Goal: Information Seeking & Learning: Learn about a topic

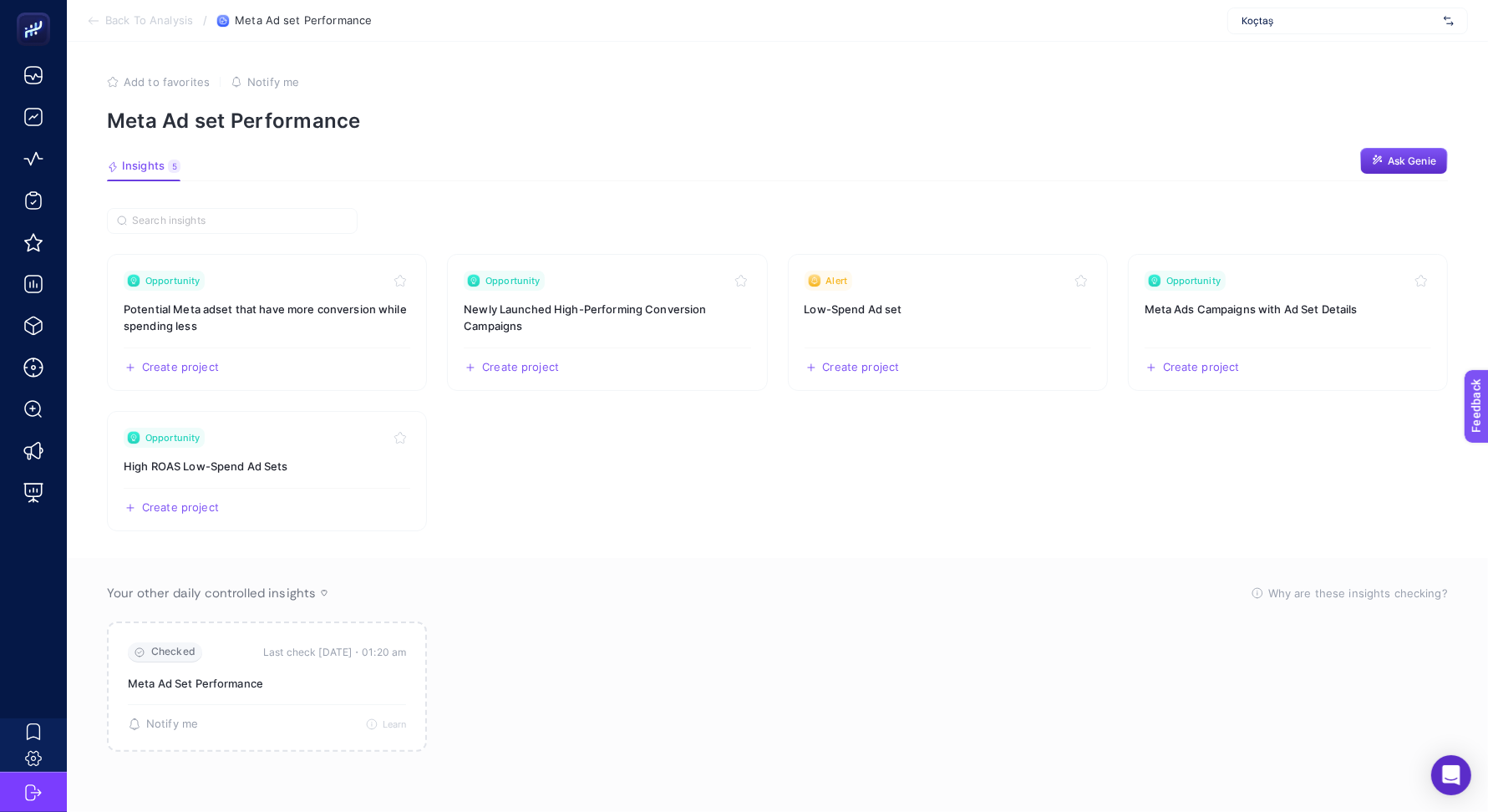
click at [1365, 19] on span "Koçtaş" at bounding box center [1340, 20] width 196 height 13
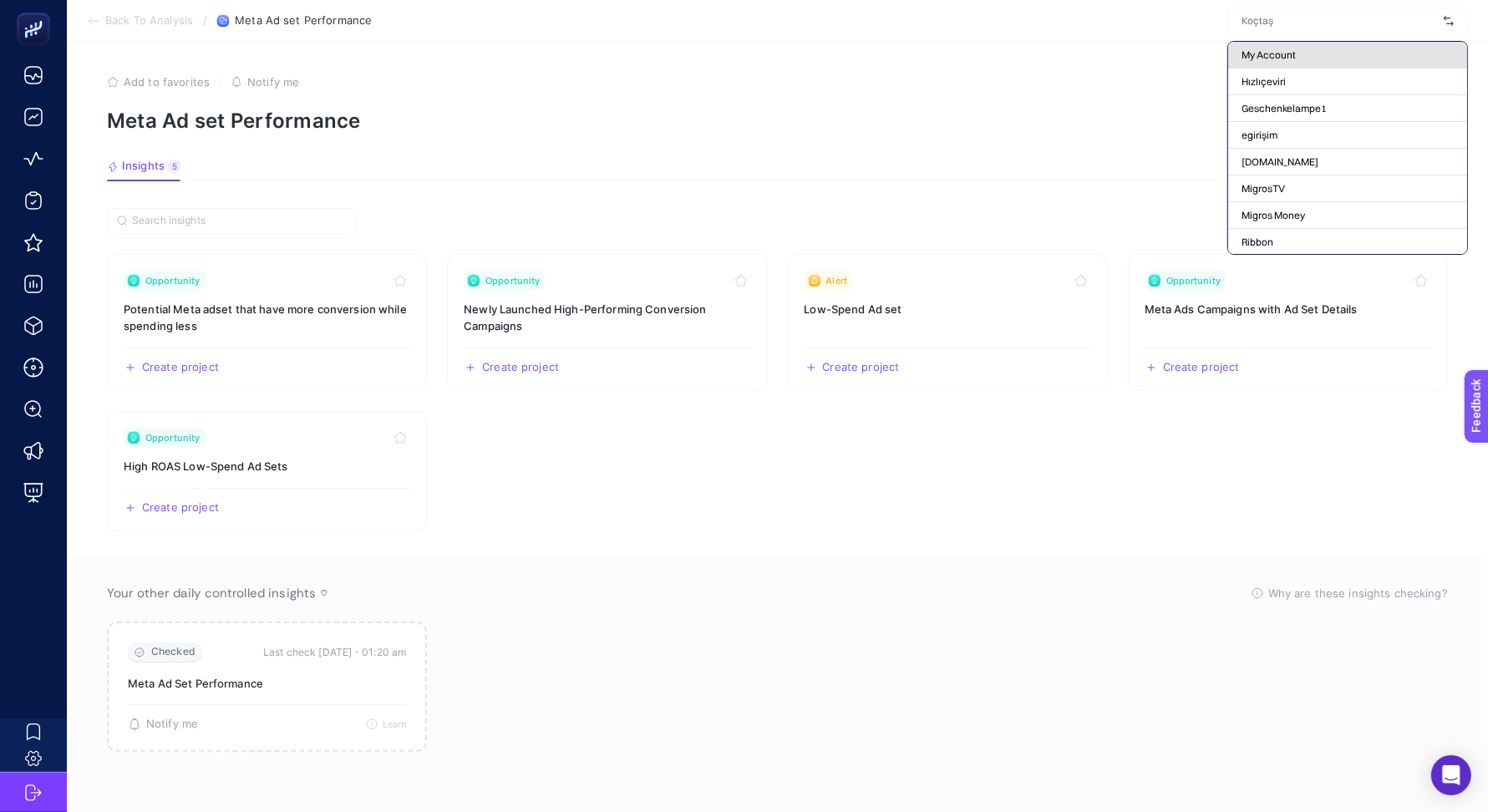
click at [1324, 63] on div "My Account" at bounding box center [1348, 55] width 239 height 26
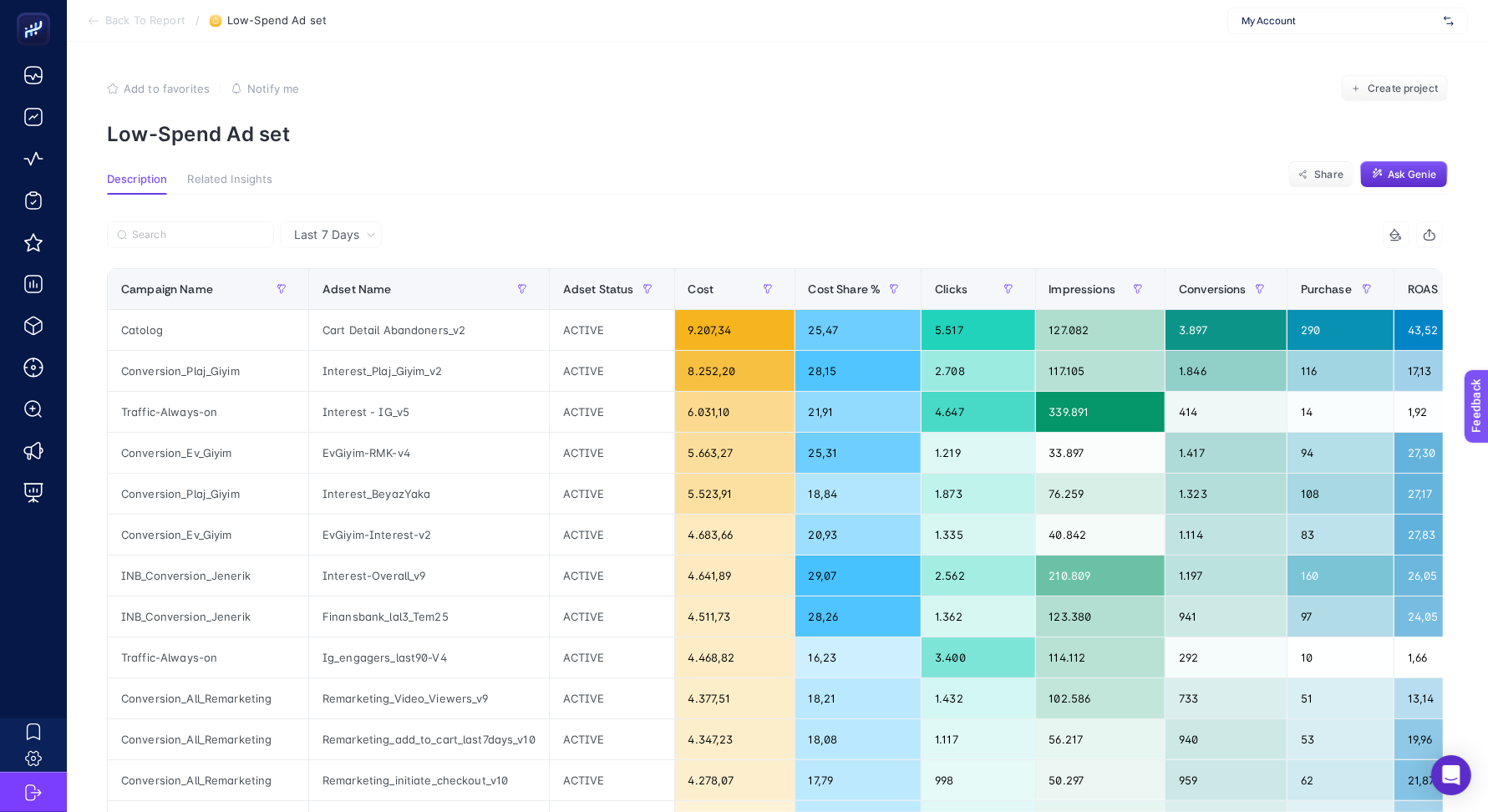
click at [602, 171] on article "Add to favorites false Notify me Create project Low-Spend Ad set Description Re…" at bounding box center [778, 701] width 1422 height 1319
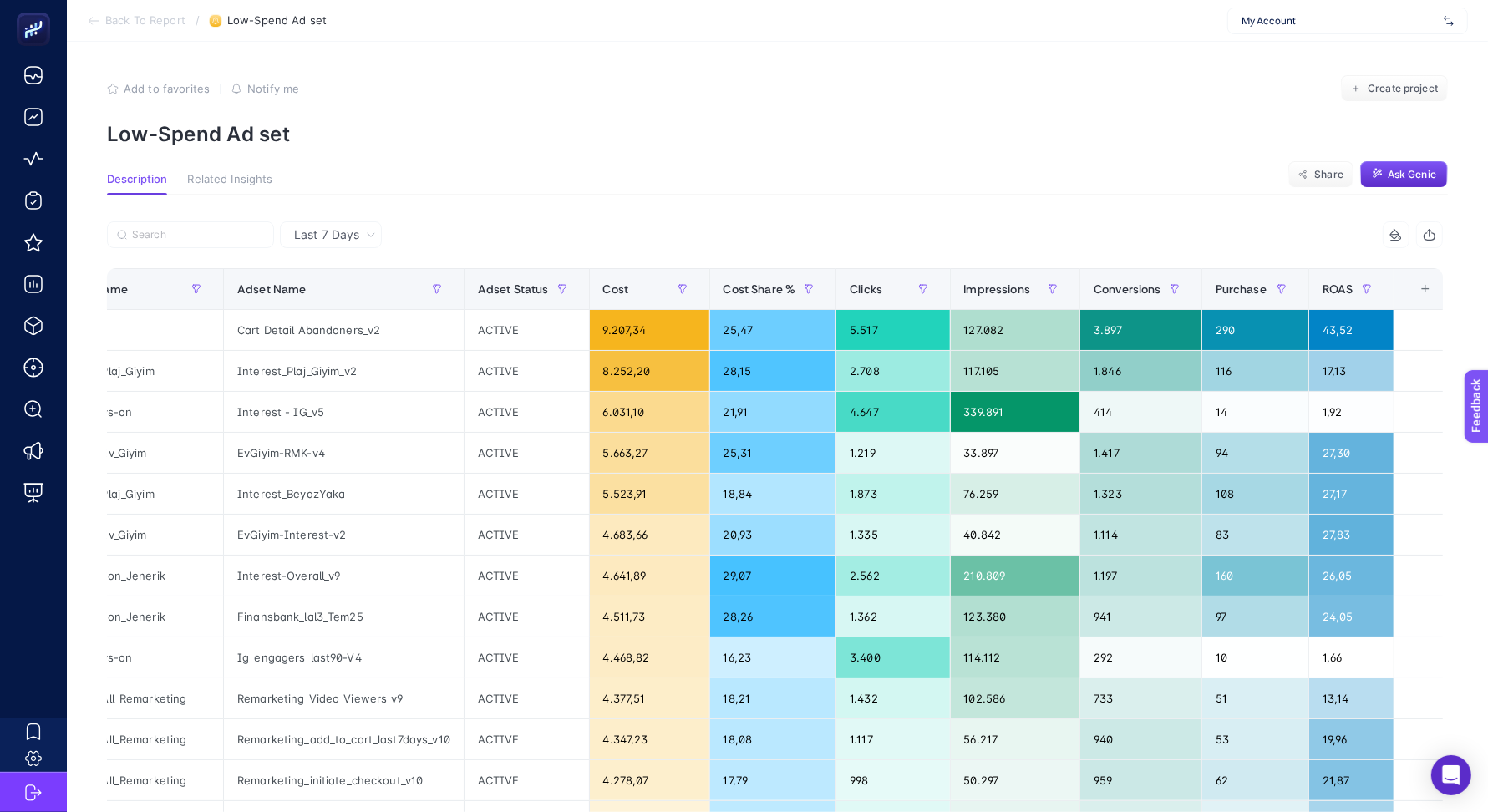
click at [561, 199] on div "Last 7 Days 7 items selected Campaign Name Adset Name Adset Status Cost Cost Sh…" at bounding box center [774, 761] width 1363 height 1133
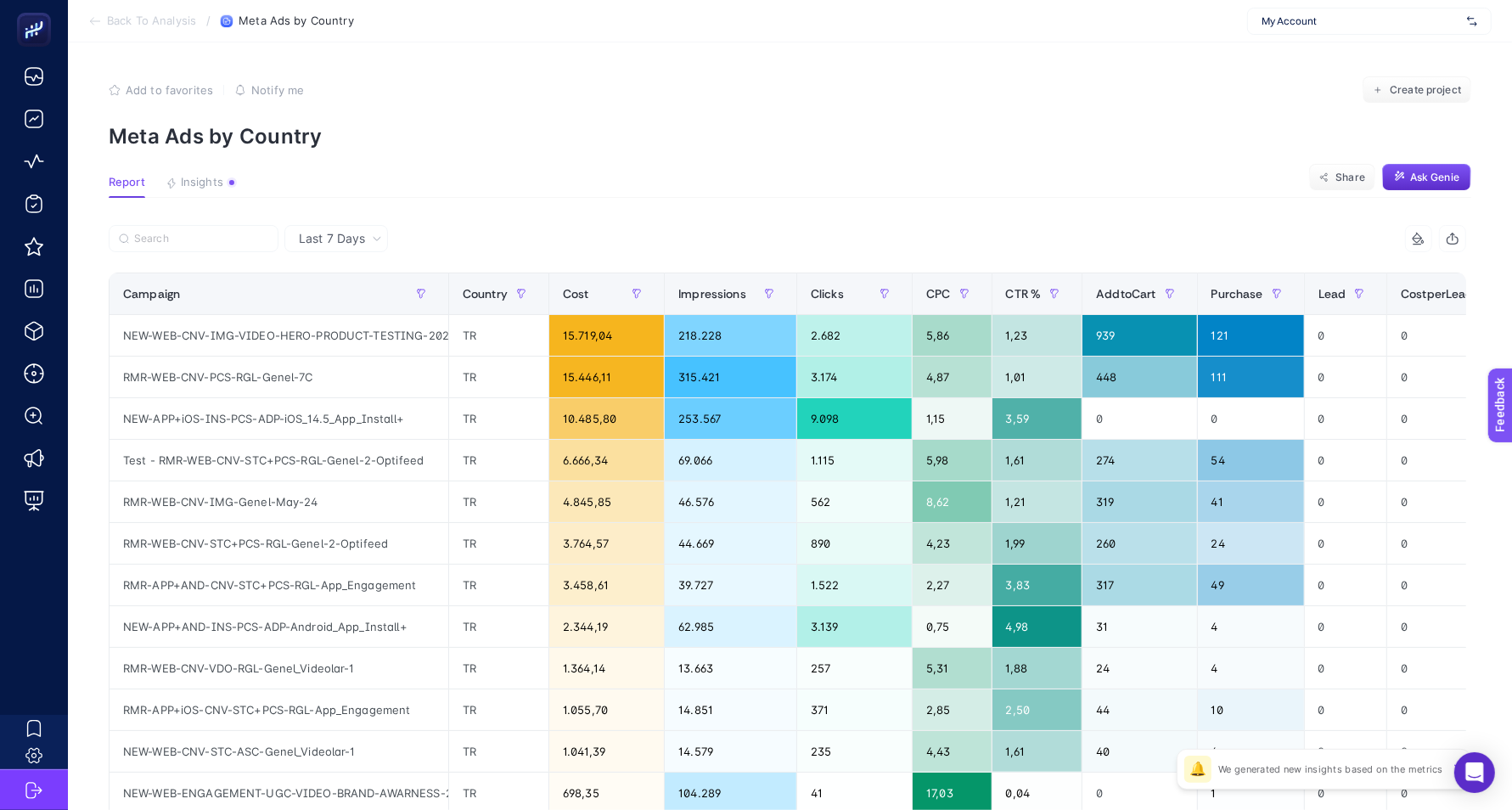
scroll to position [0, 187]
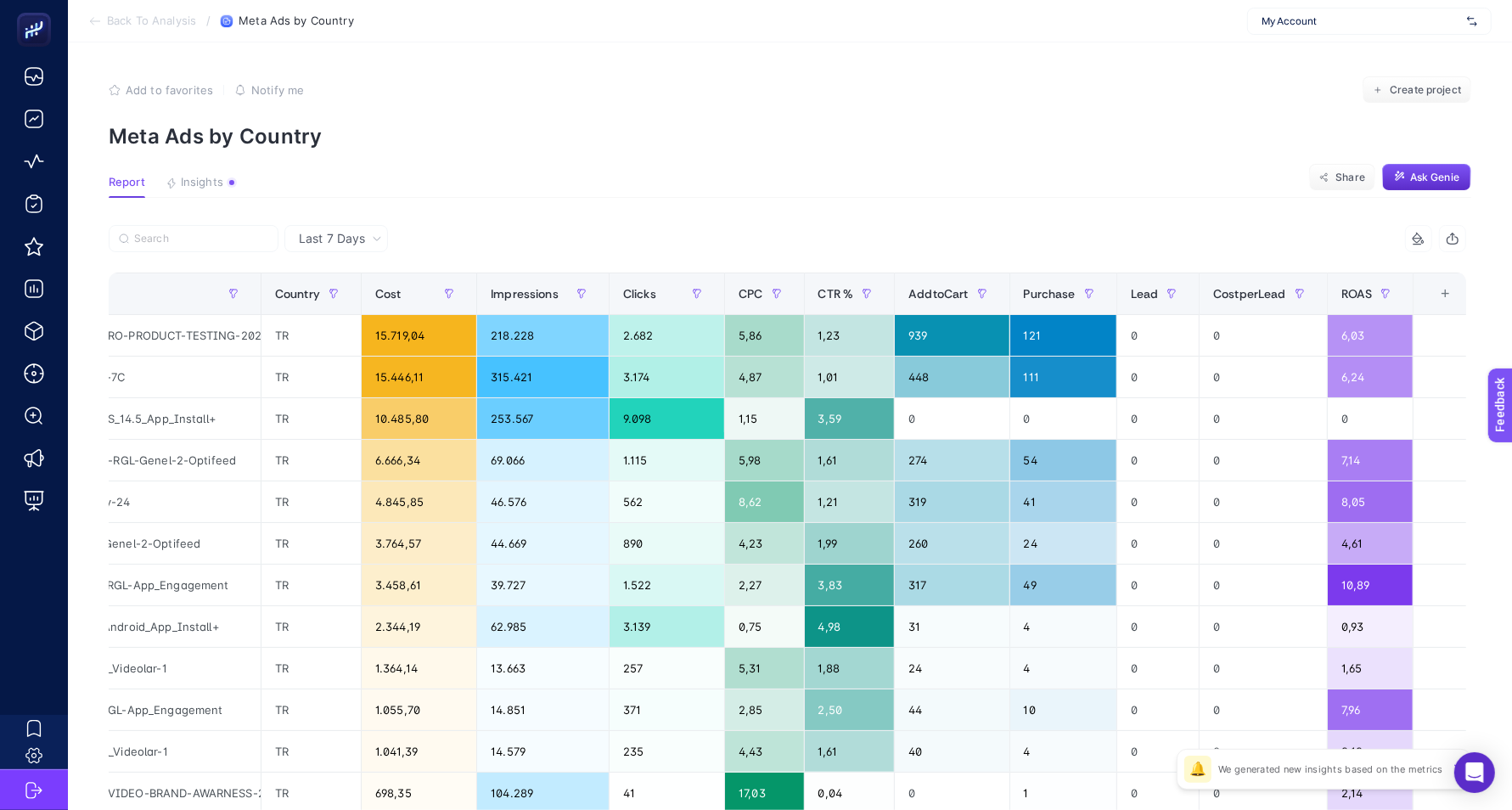
click at [1452, 278] on th "12 items selected +" at bounding box center [1445, 294] width 62 height 41
click at [1452, 294] on div "+" at bounding box center [1447, 293] width 32 height 13
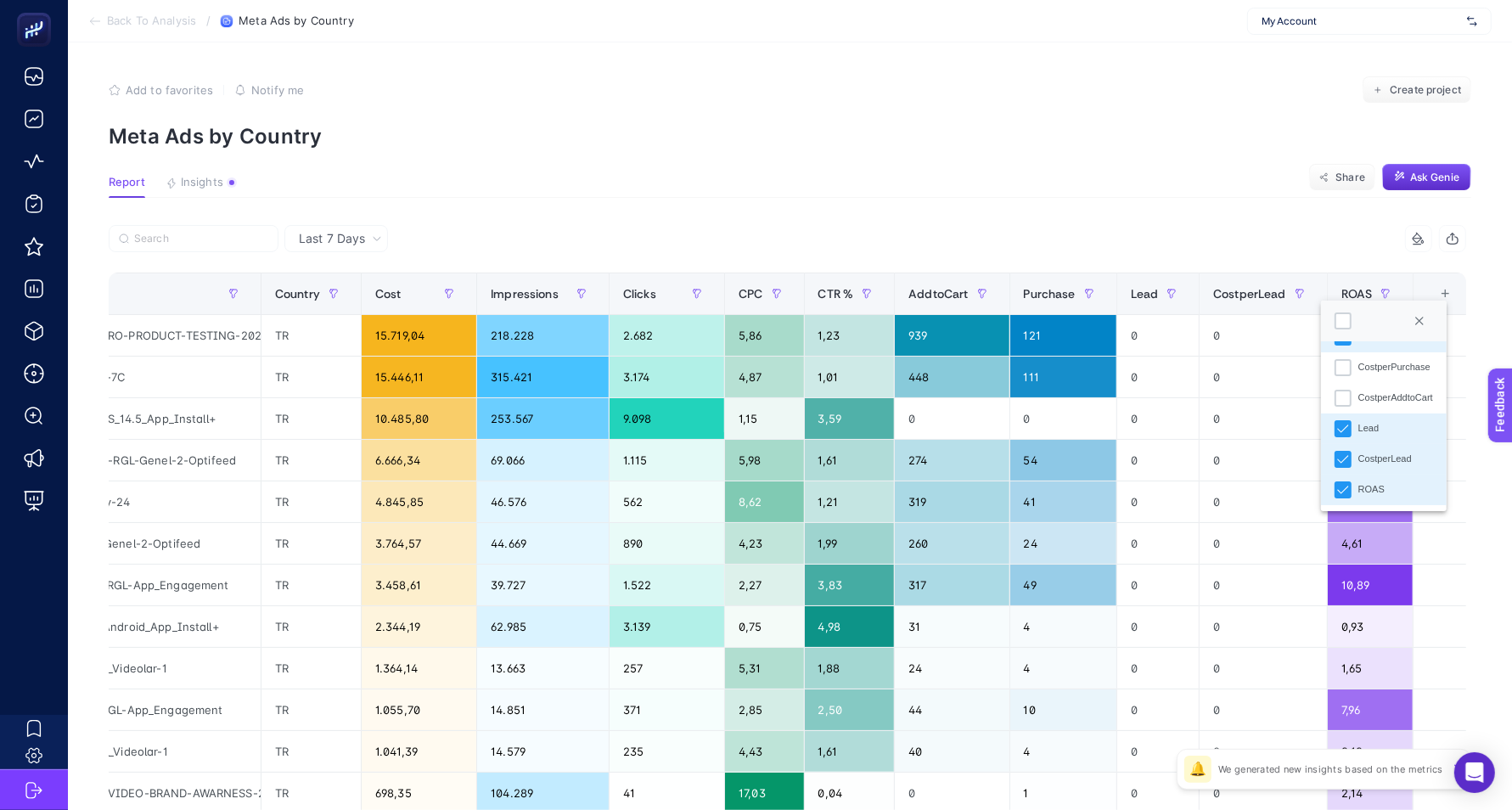
scroll to position [7, 0]
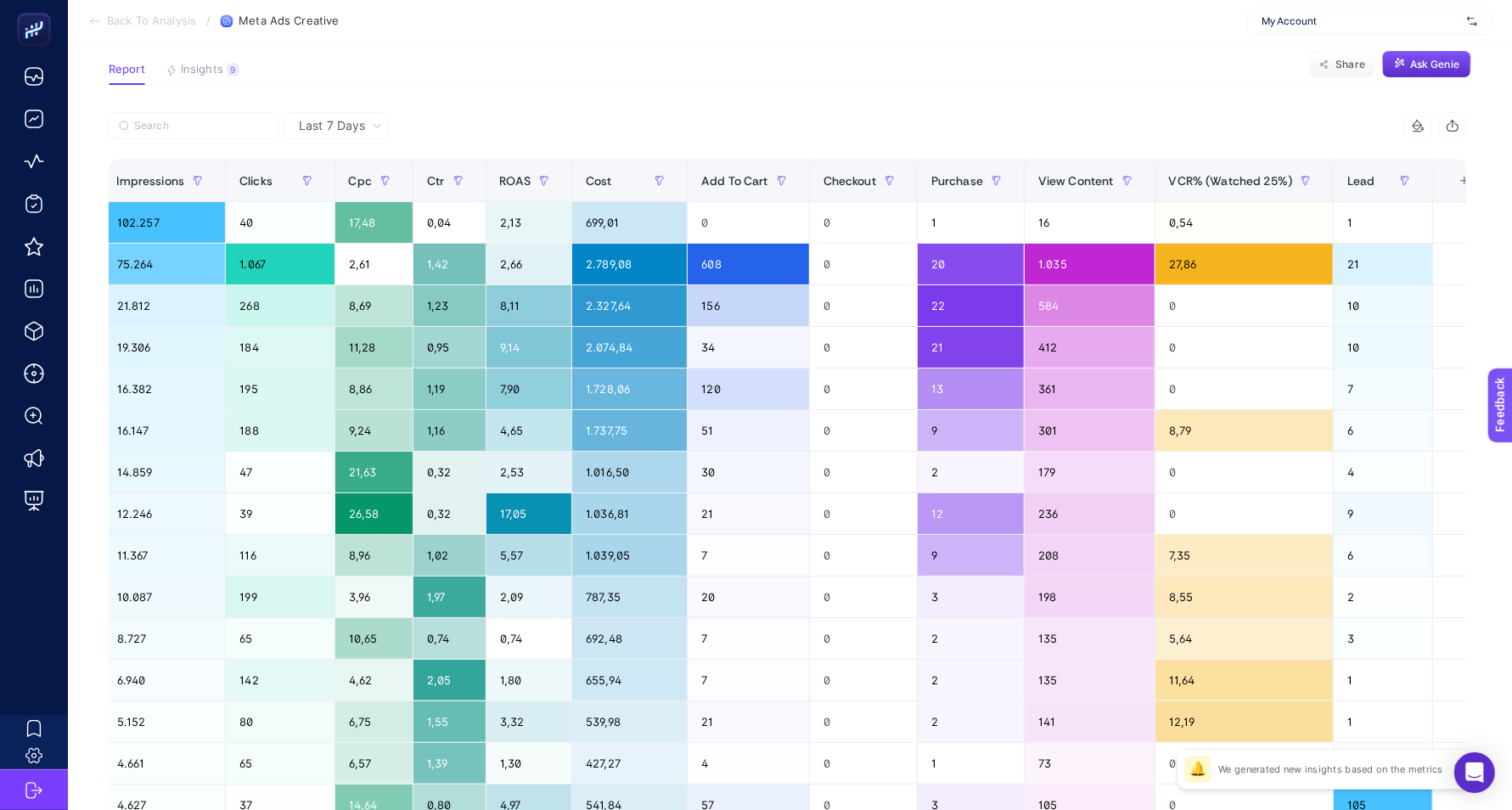
scroll to position [0, 1547]
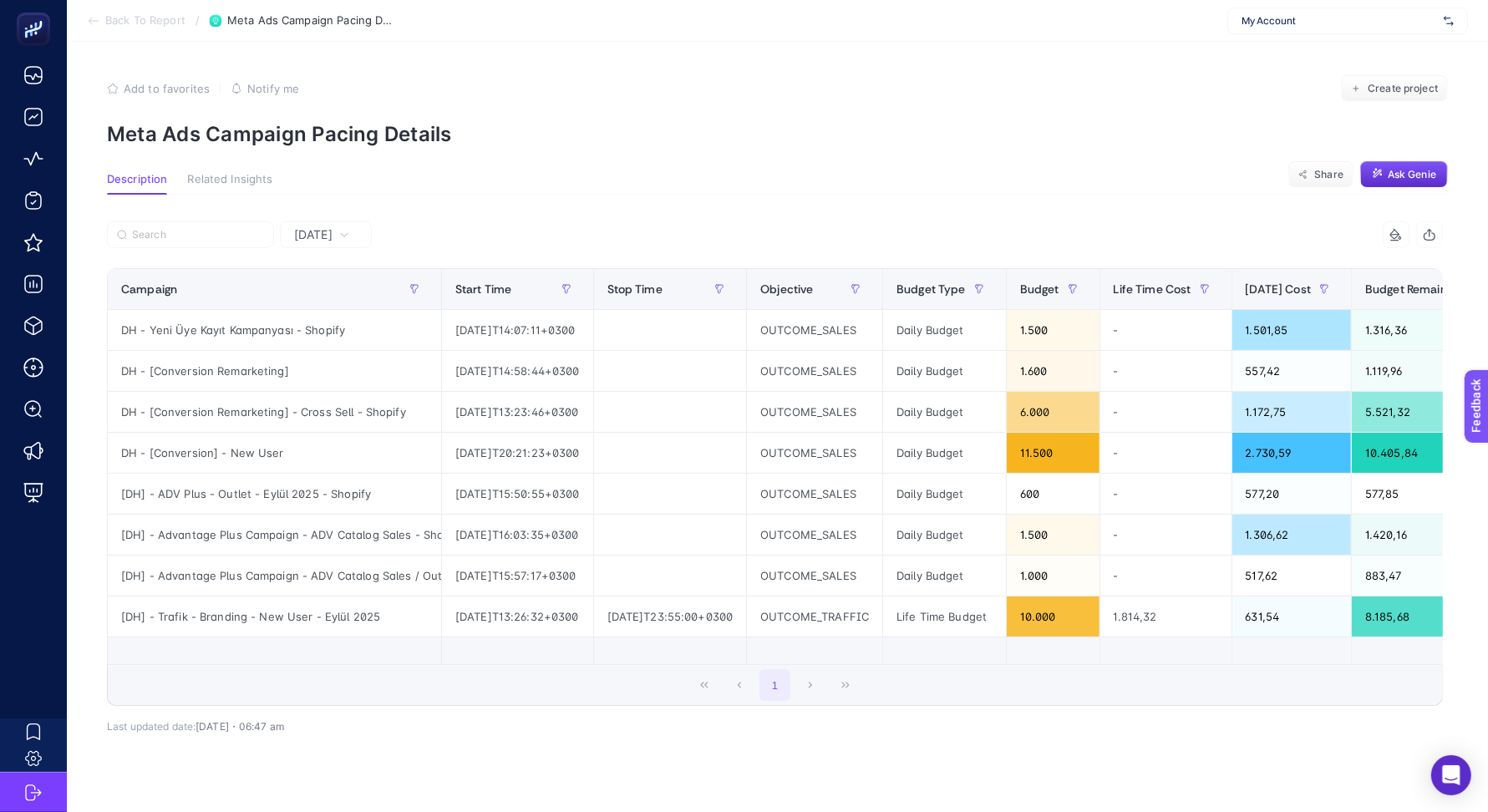
click at [147, 17] on span "Back To Report" at bounding box center [145, 20] width 80 height 13
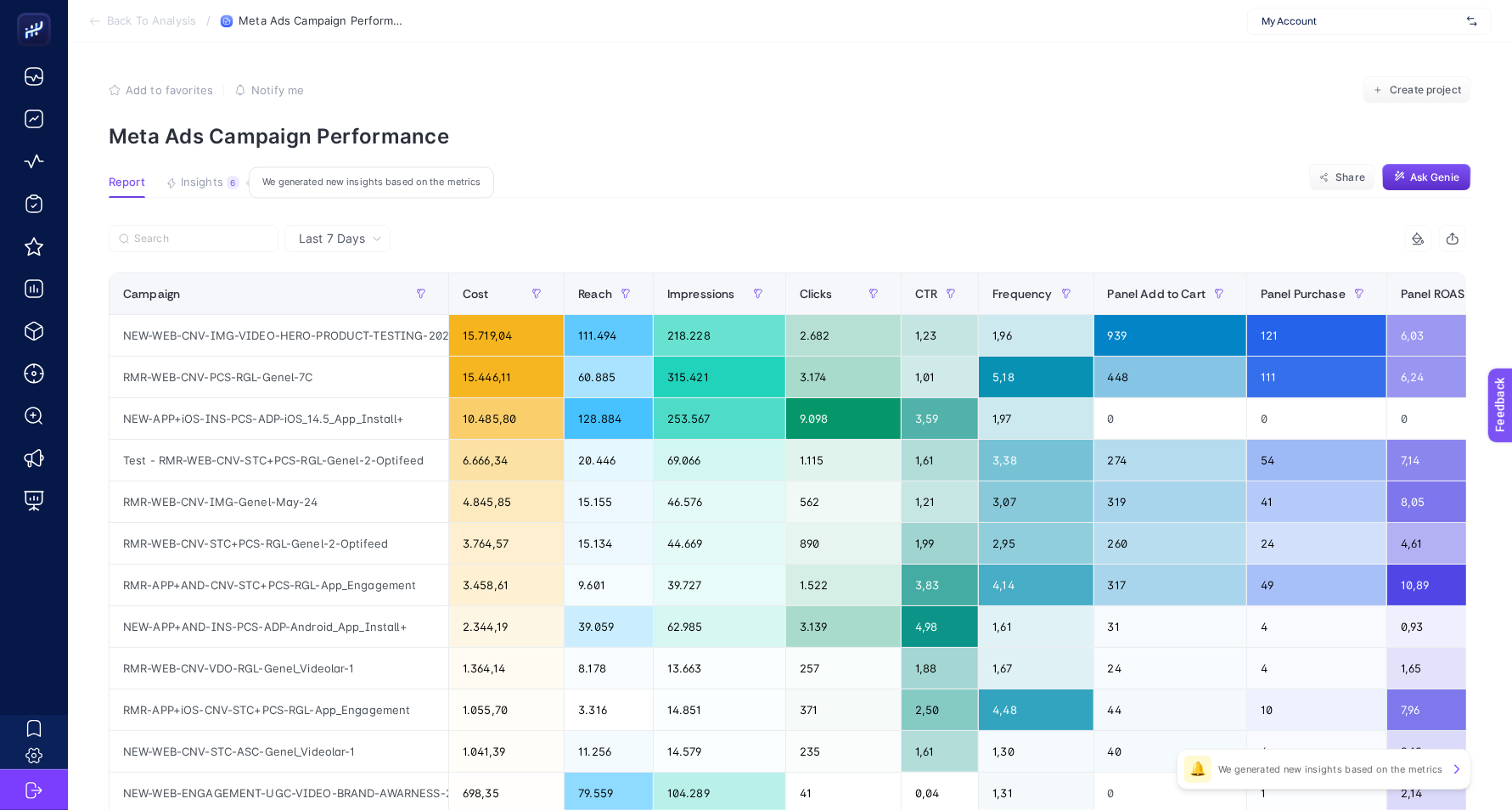
click at [219, 189] on button "Insights 6 We generated new insights based on the metrics" at bounding box center [203, 186] width 73 height 22
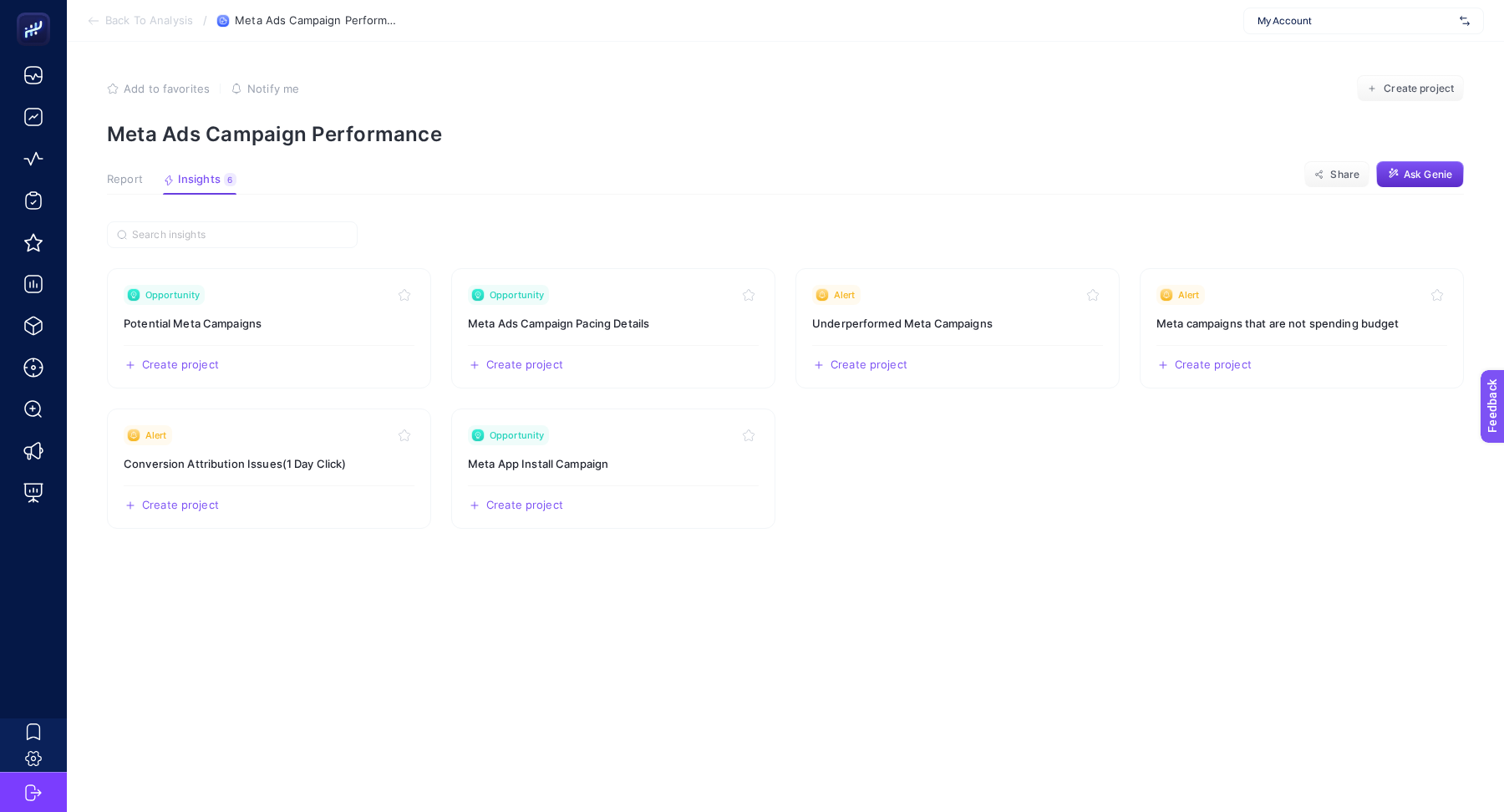
click at [1343, 33] on div "My Account" at bounding box center [1364, 21] width 241 height 26
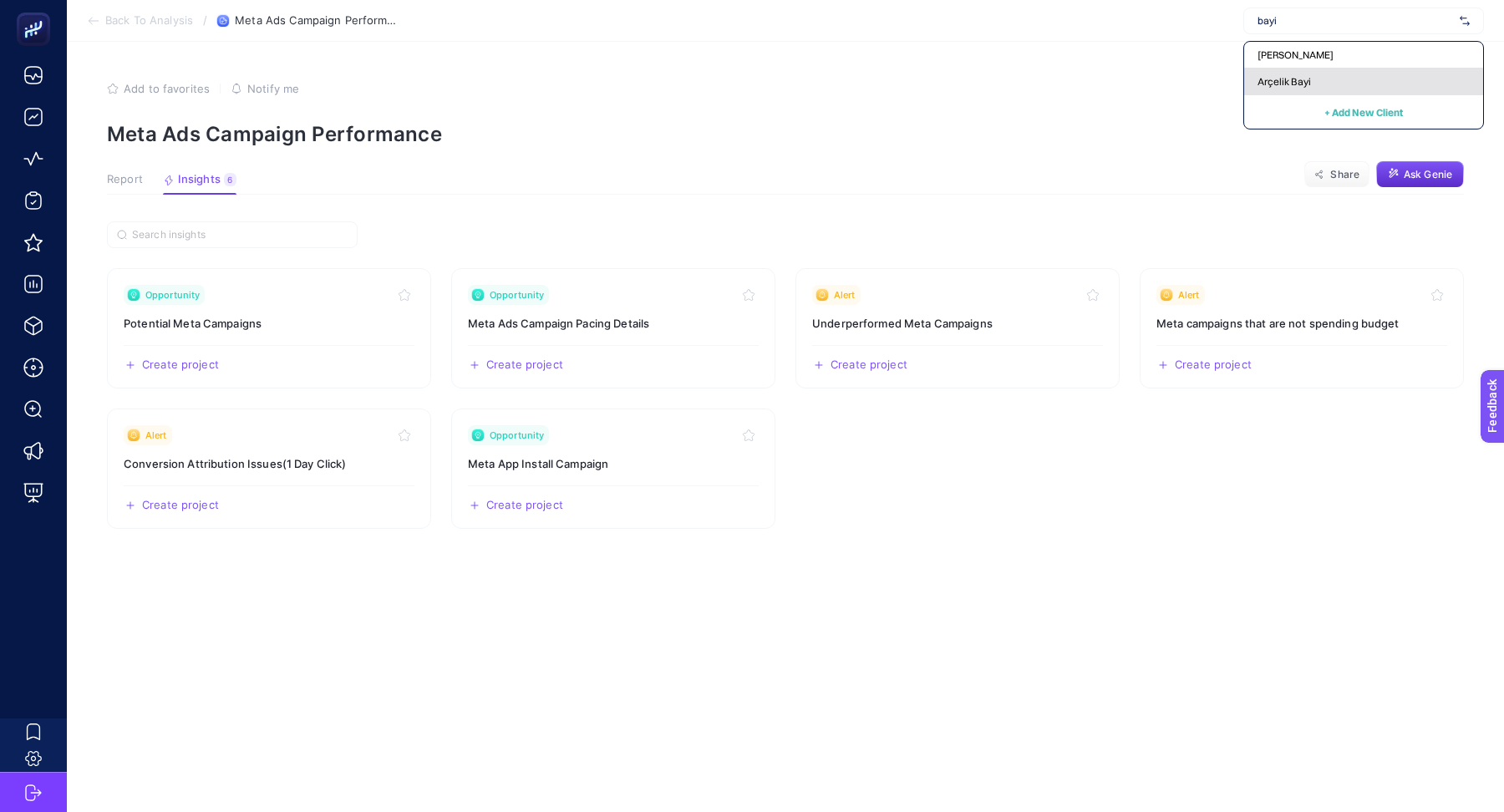
type input "bayi"
click at [1297, 75] on span "Arçelik Bayi" at bounding box center [1284, 81] width 54 height 13
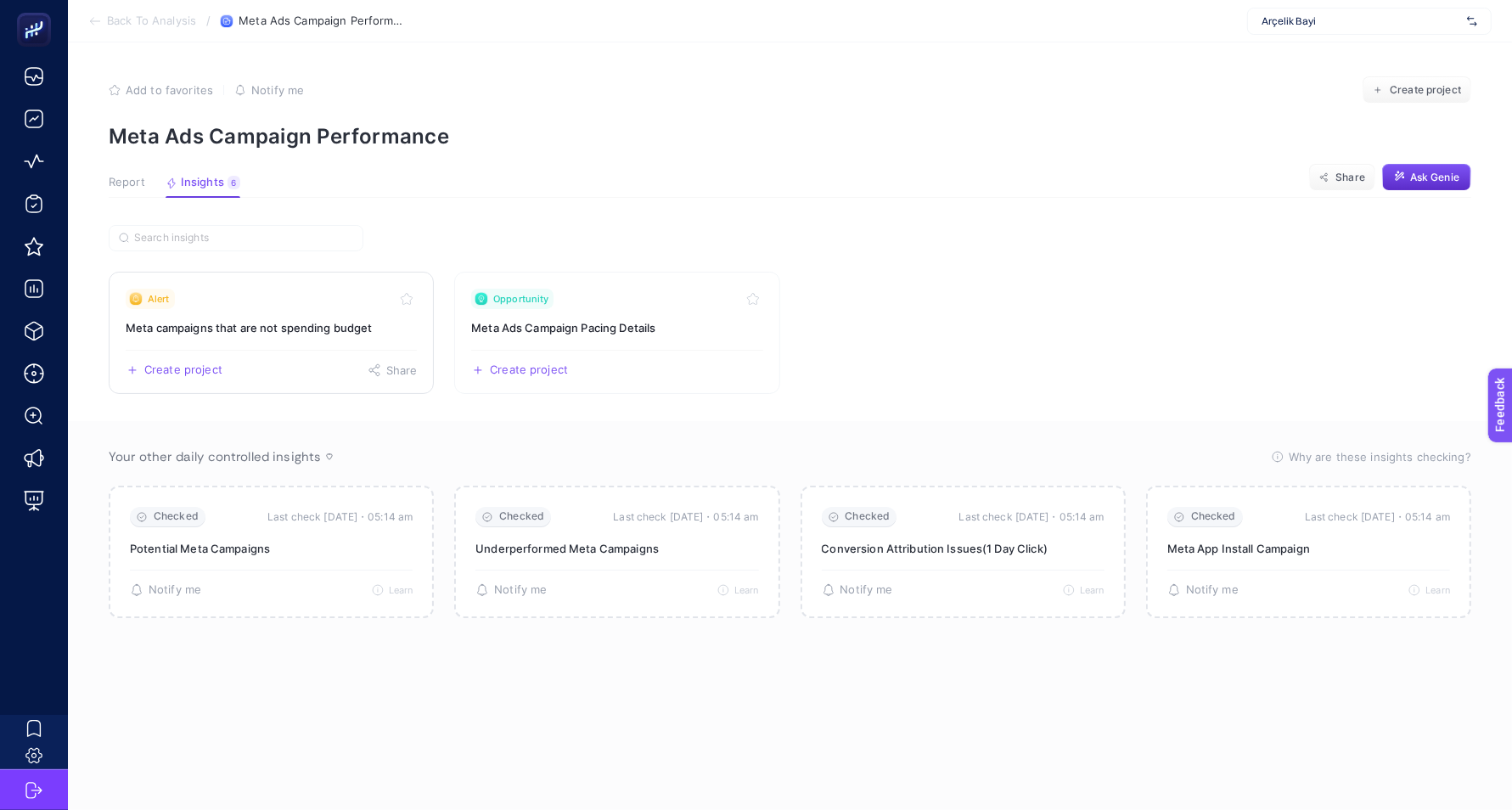
click at [358, 339] on link "Alert Meta campaigns that are not spending budget Create project Share" at bounding box center [271, 332] width 325 height 122
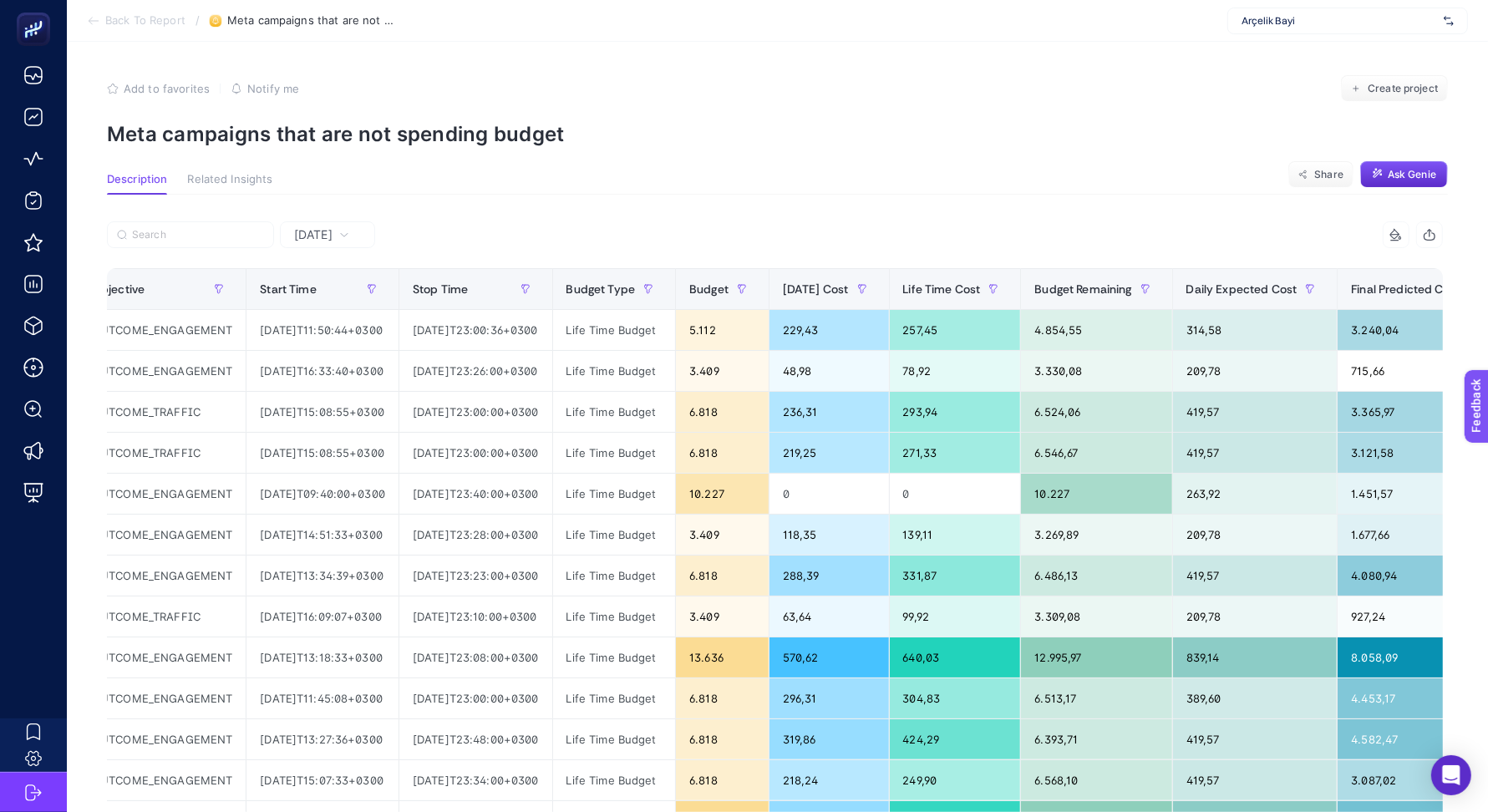
scroll to position [0, 311]
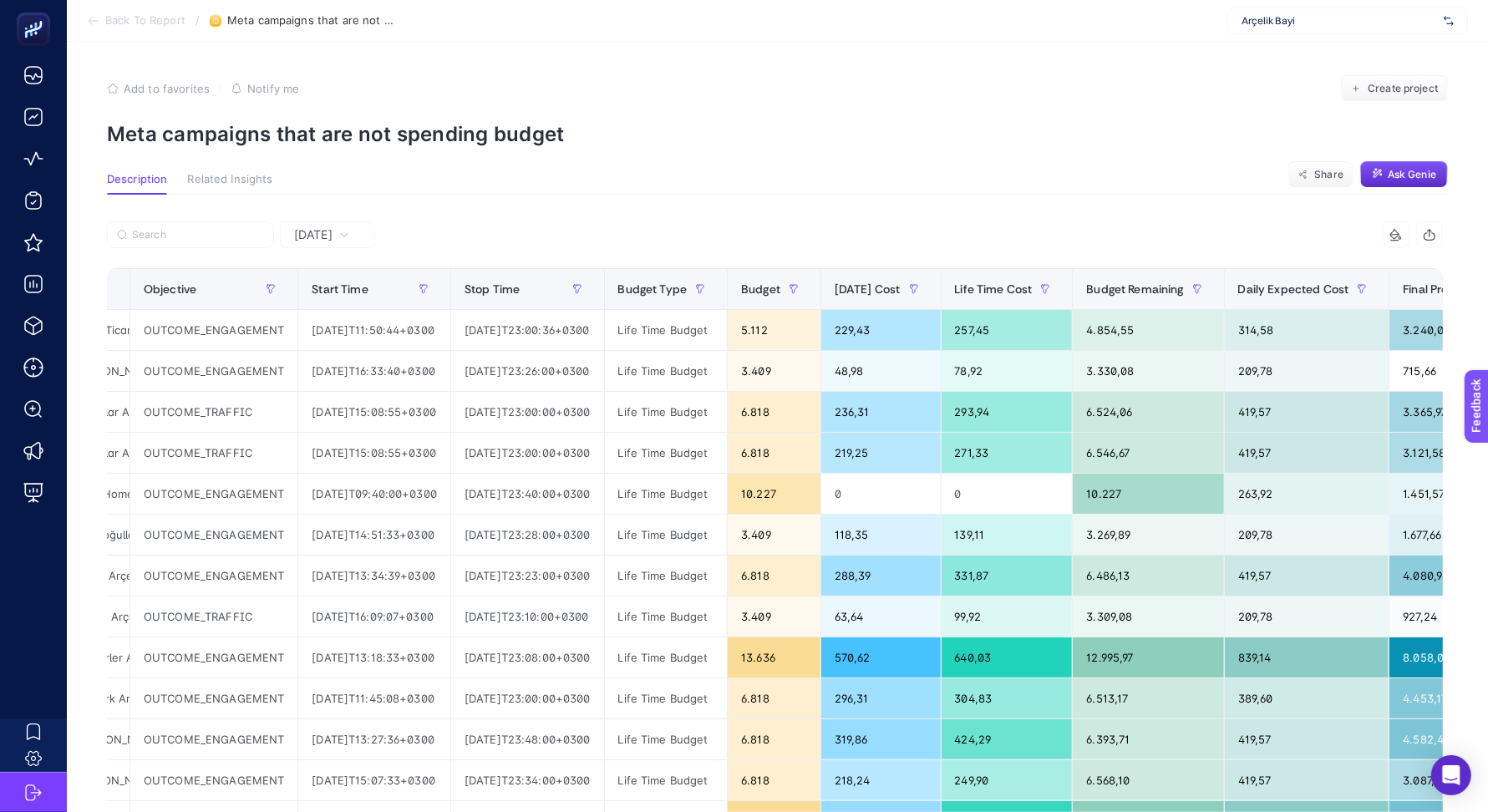
click at [125, 18] on span "Back To Report" at bounding box center [145, 20] width 80 height 13
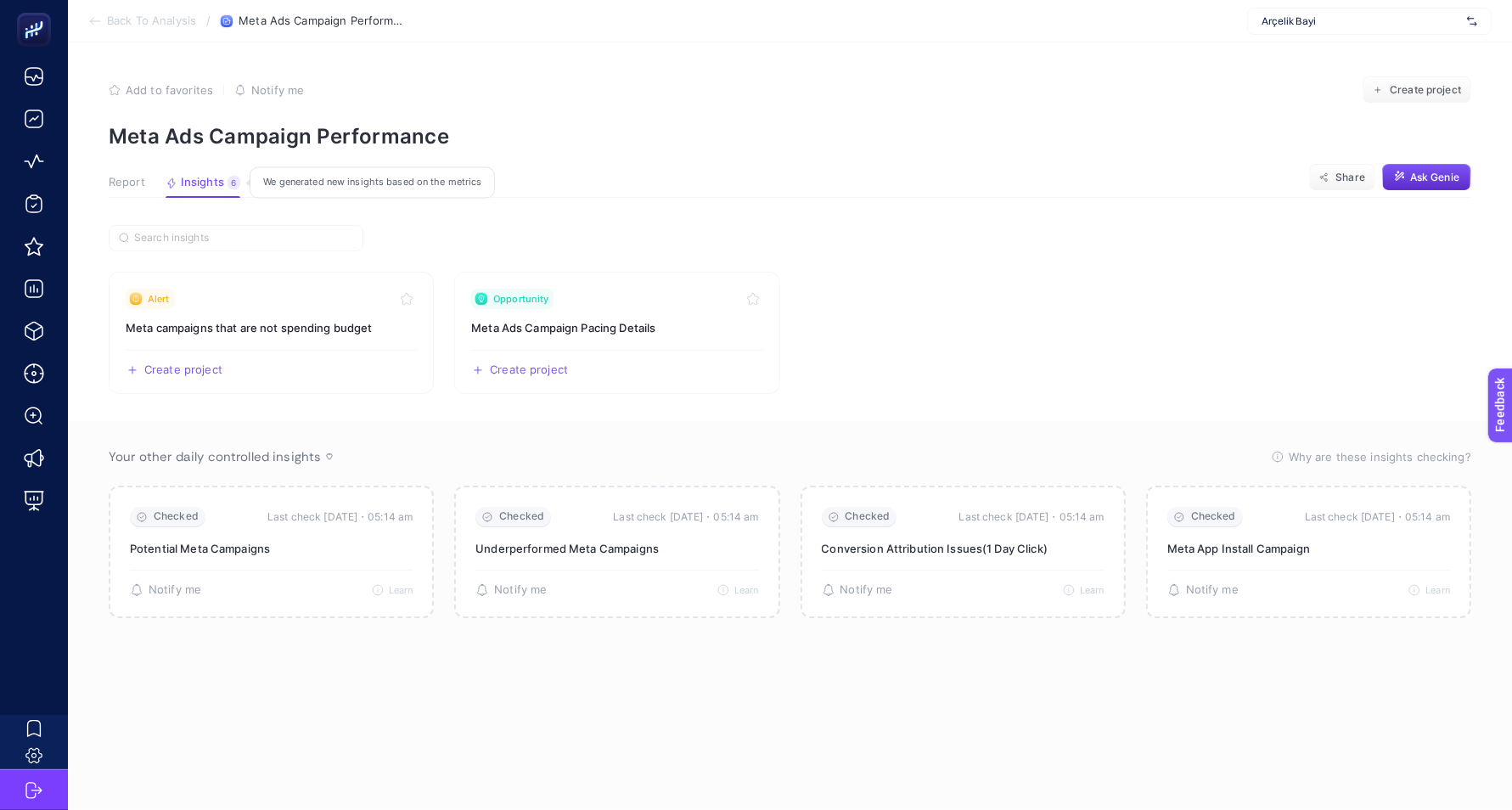
click at [202, 185] on span "Insights" at bounding box center [203, 182] width 43 height 13
click at [545, 359] on div "Create project Share" at bounding box center [617, 363] width 291 height 27
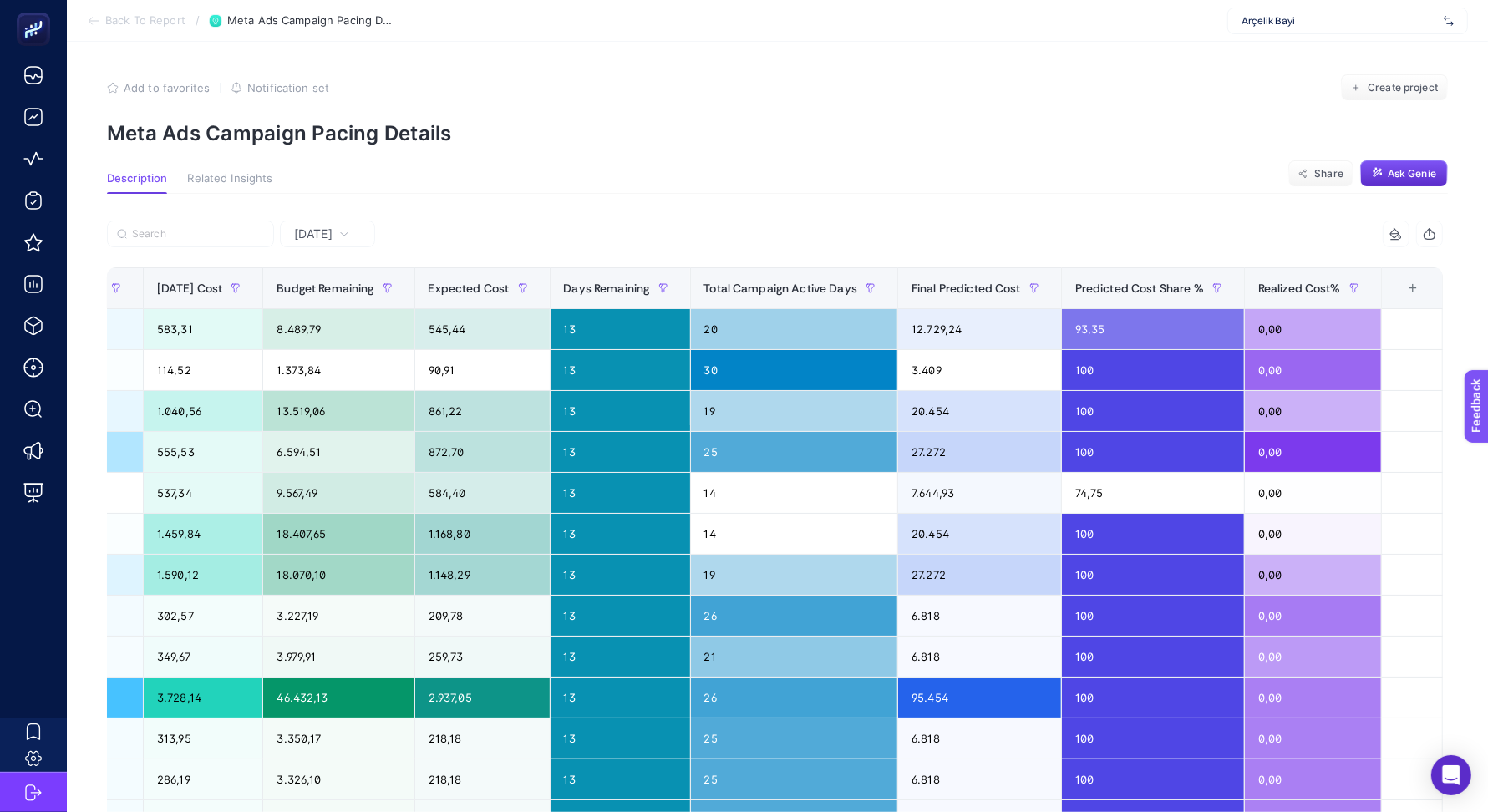
scroll to position [0, 1166]
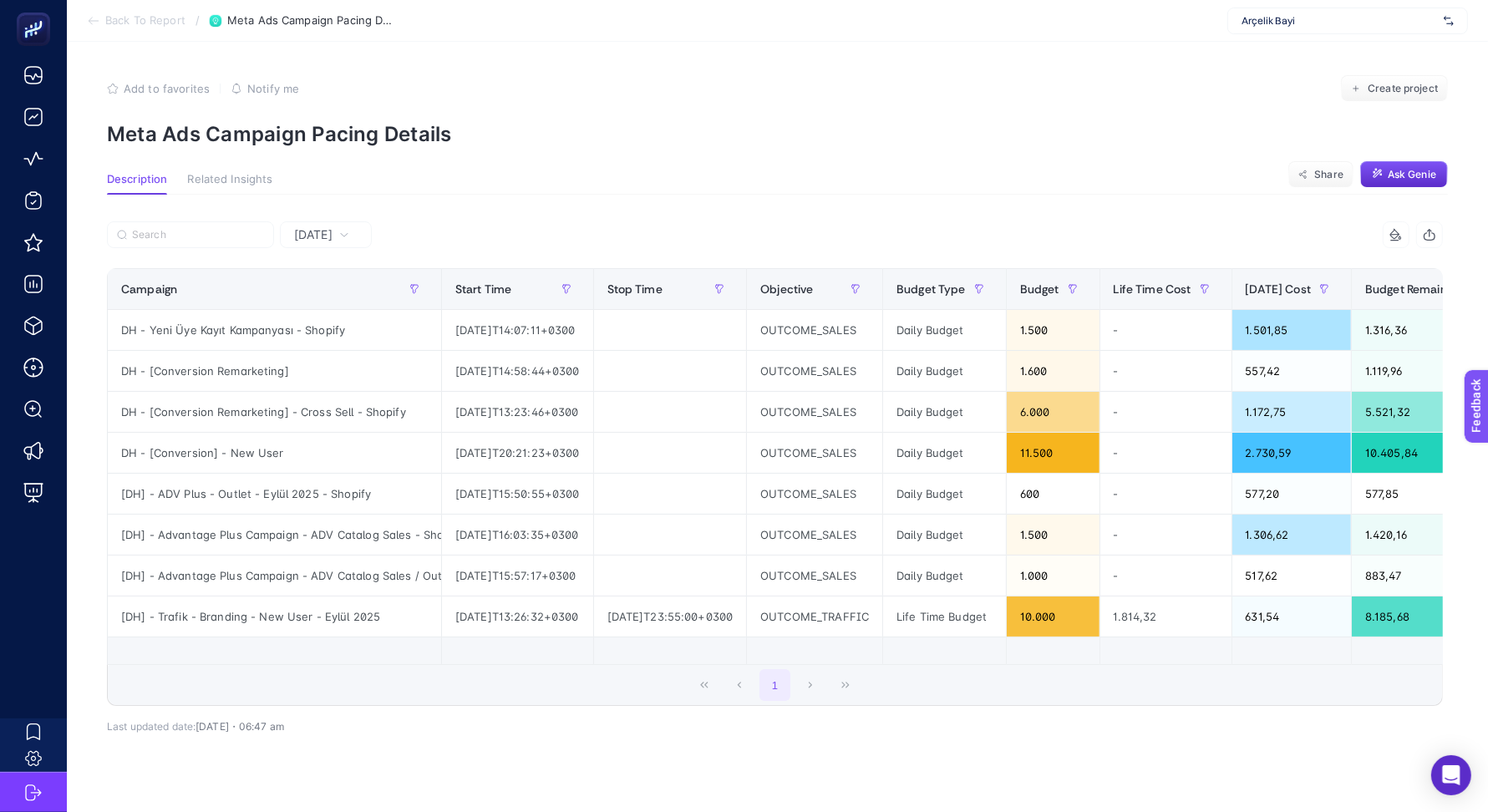
click at [167, 22] on span "Back To Report" at bounding box center [145, 20] width 80 height 13
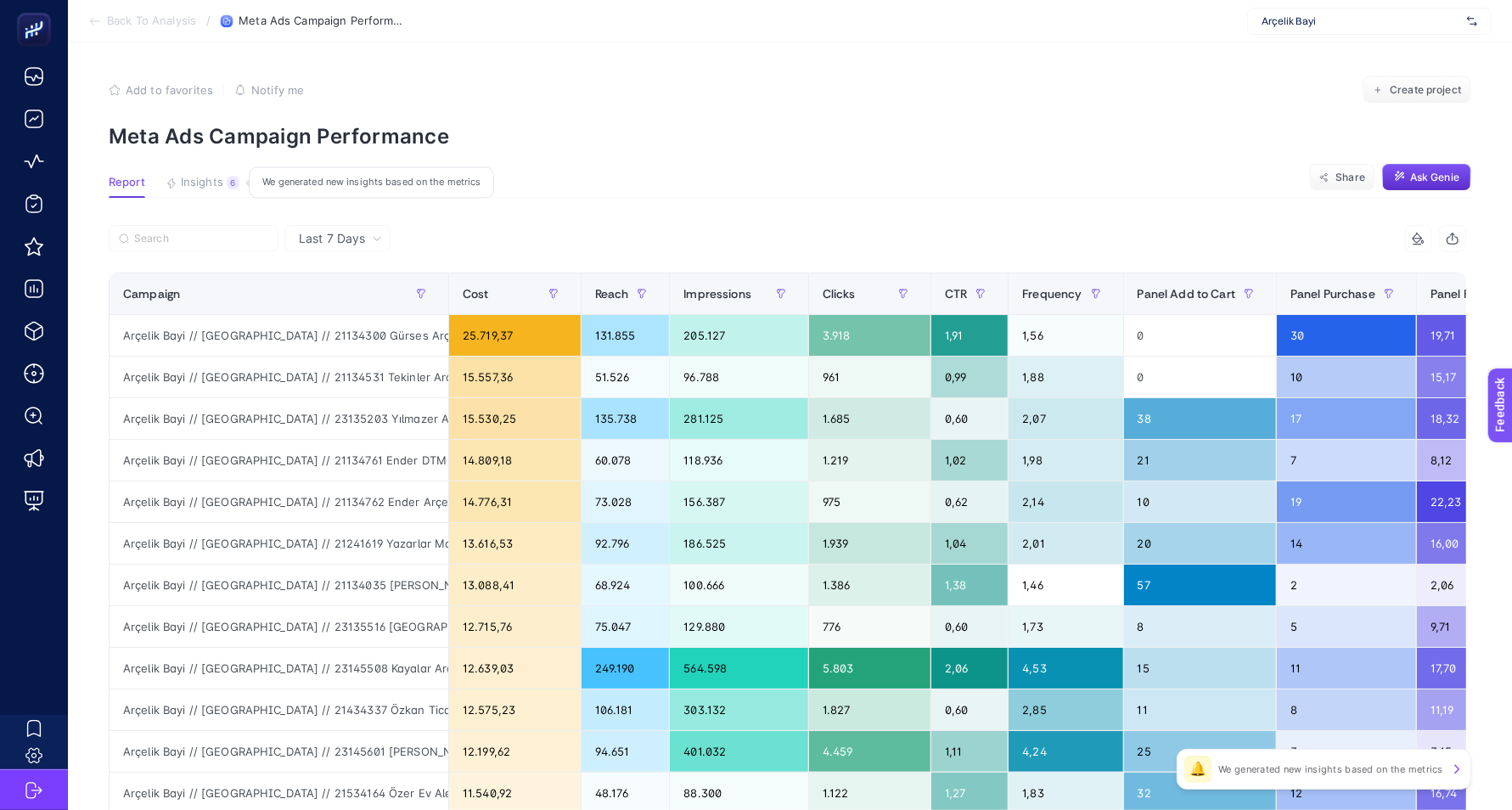
click at [229, 185] on div "6" at bounding box center [233, 182] width 13 height 13
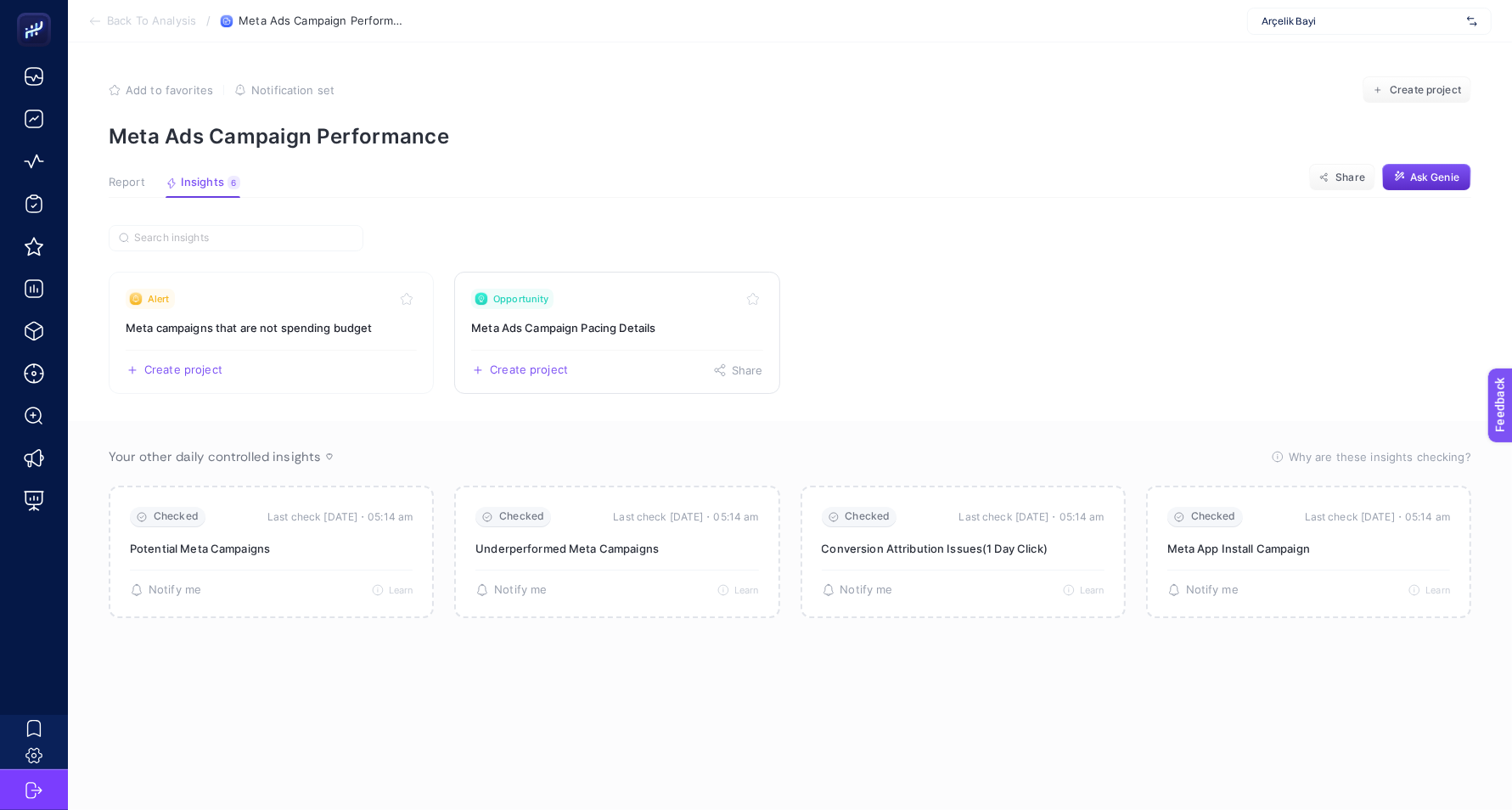
click at [612, 349] on div "Create project Share" at bounding box center [617, 363] width 291 height 27
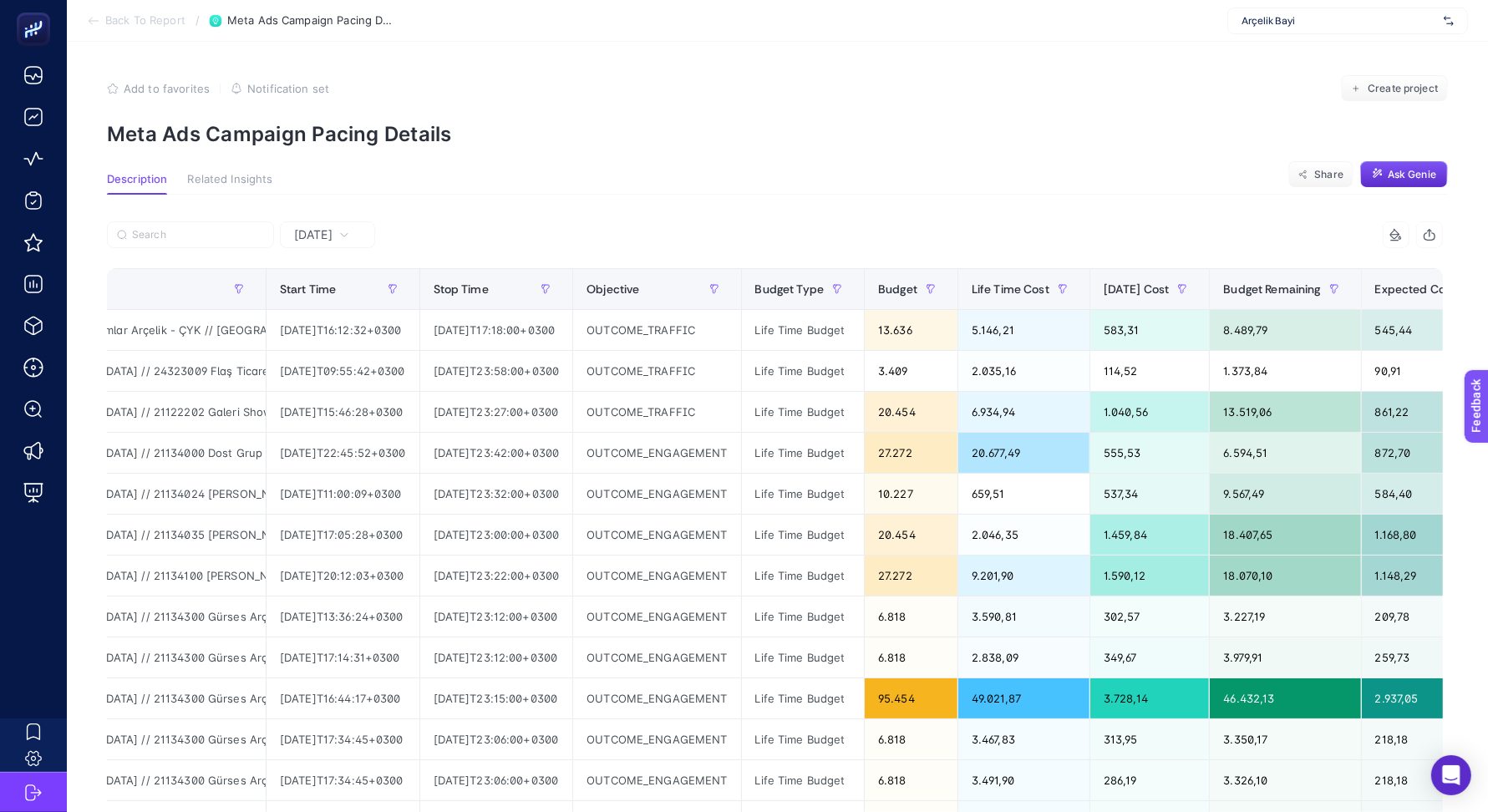
scroll to position [0, 183]
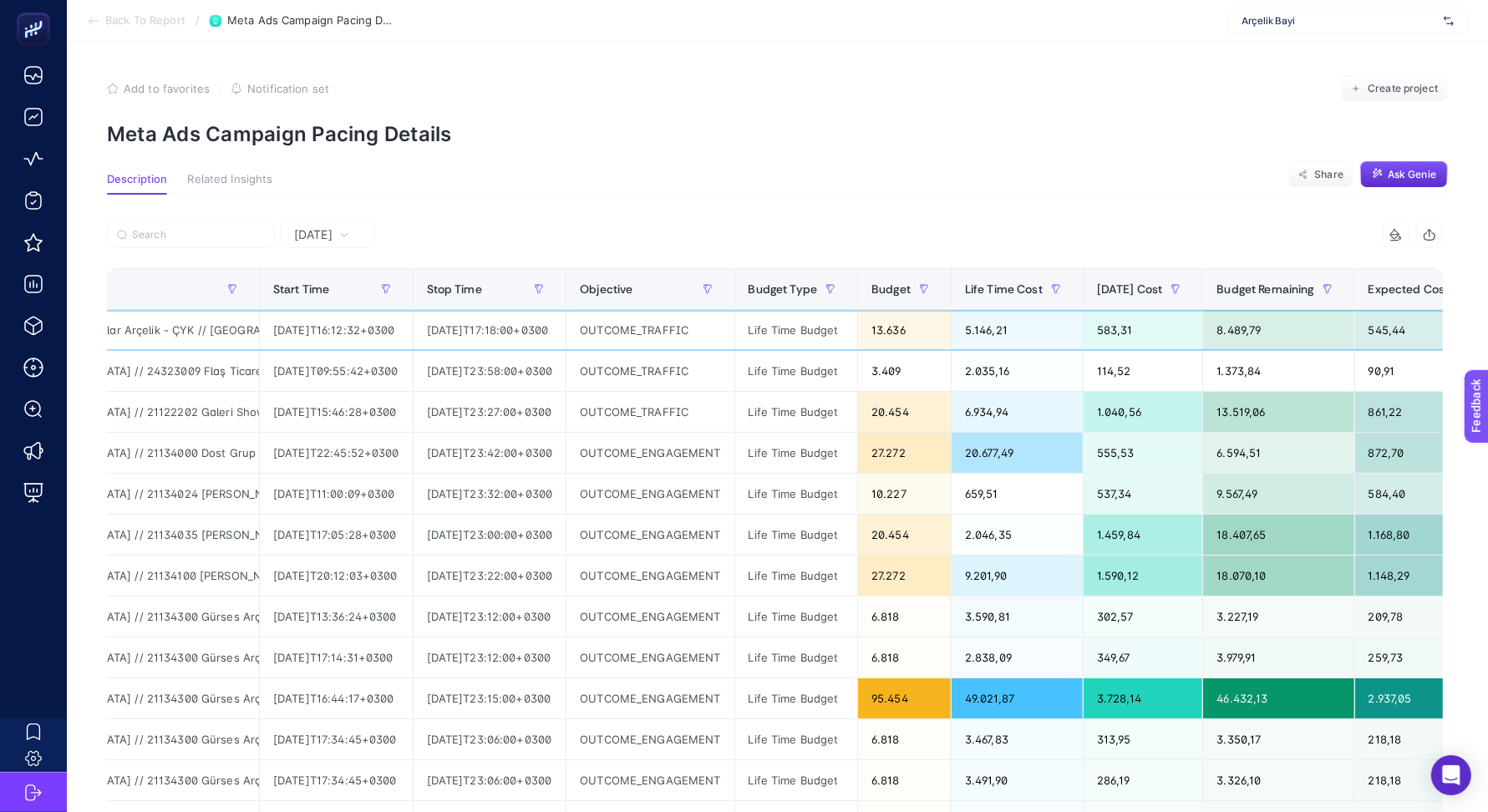
click at [1018, 332] on div "5.146,21" at bounding box center [1017, 330] width 131 height 40
copy div "5.146,21"
click at [924, 330] on div "13.636" at bounding box center [904, 330] width 93 height 40
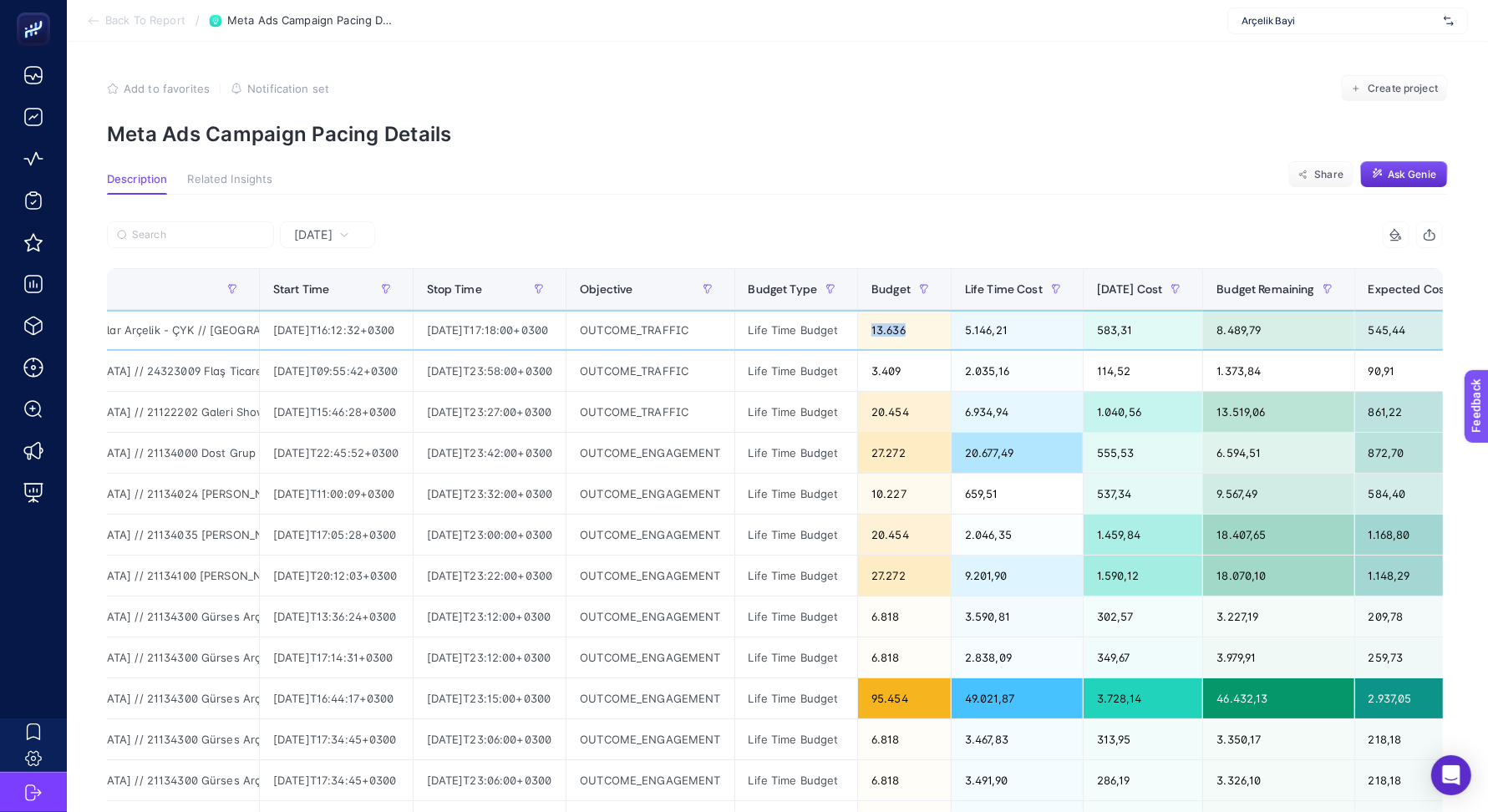
copy div "13.636"
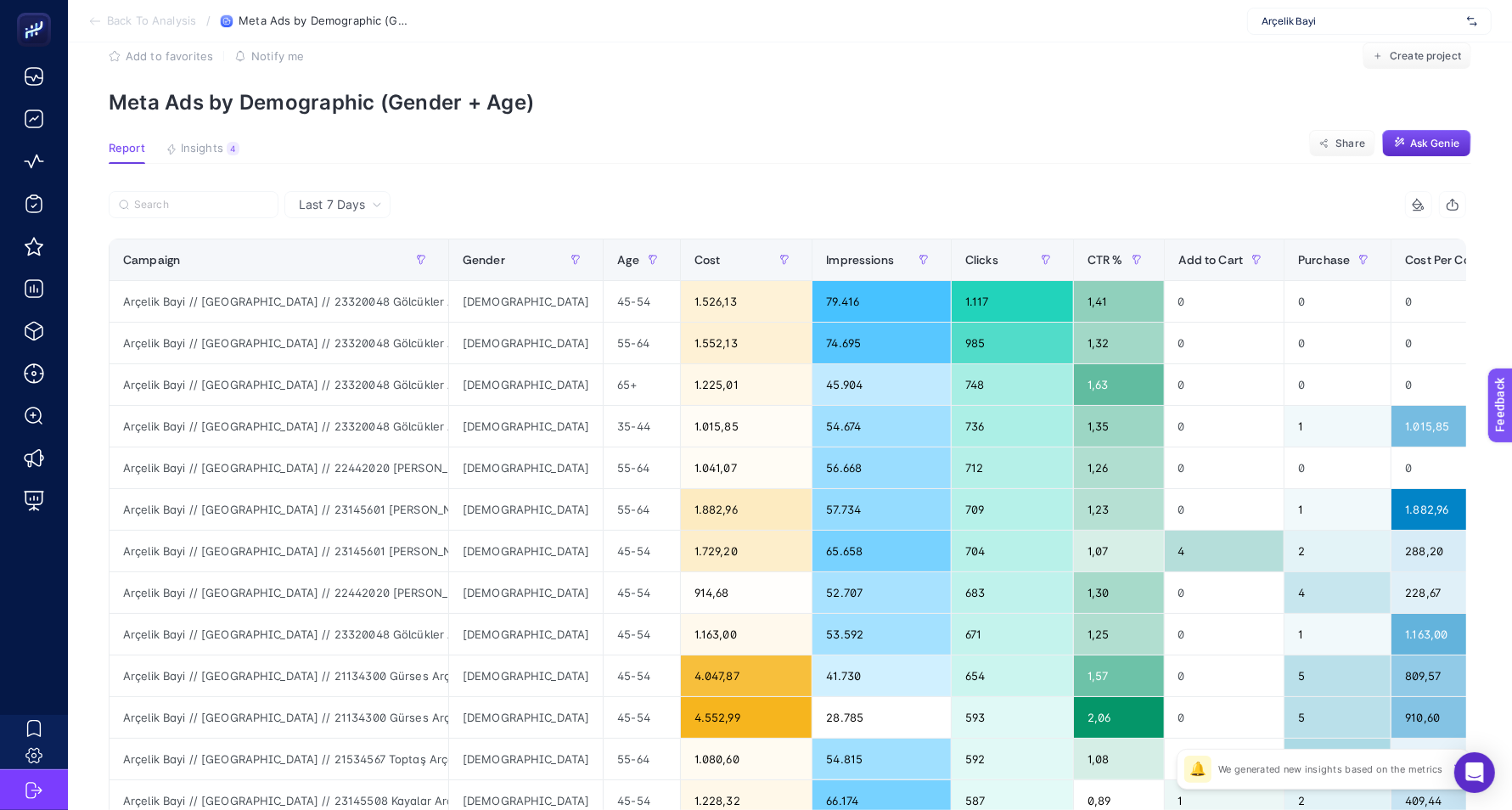
scroll to position [36, 0]
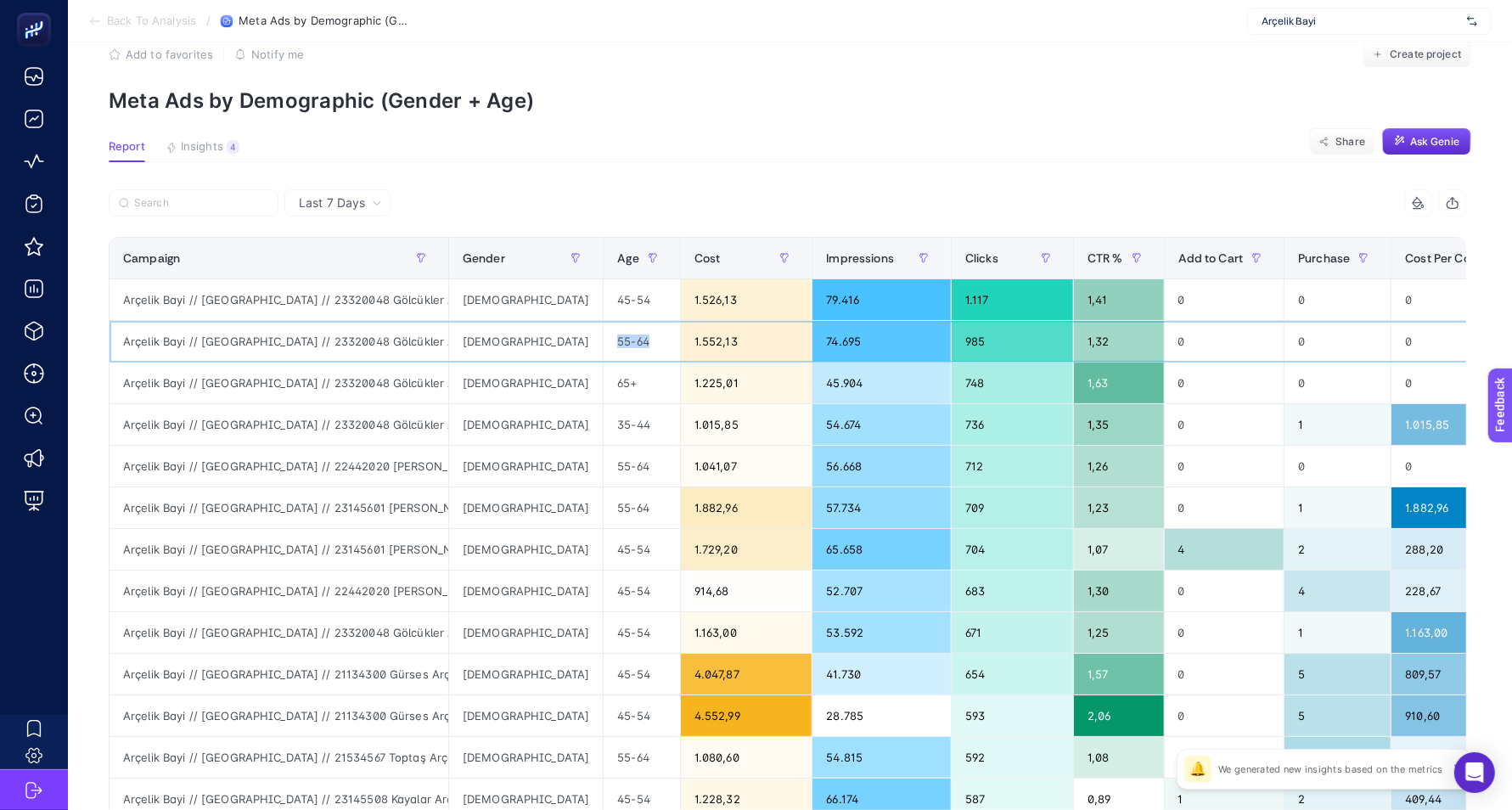
drag, startPoint x: 554, startPoint y: 336, endPoint x: 602, endPoint y: 336, distance: 48.0
click at [604, 336] on div "55-64" at bounding box center [642, 340] width 75 height 40
drag, startPoint x: 583, startPoint y: 374, endPoint x: 559, endPoint y: 373, distance: 24.0
click at [604, 374] on div "65+" at bounding box center [642, 383] width 75 height 40
drag, startPoint x: 558, startPoint y: 338, endPoint x: 601, endPoint y: 338, distance: 43.0
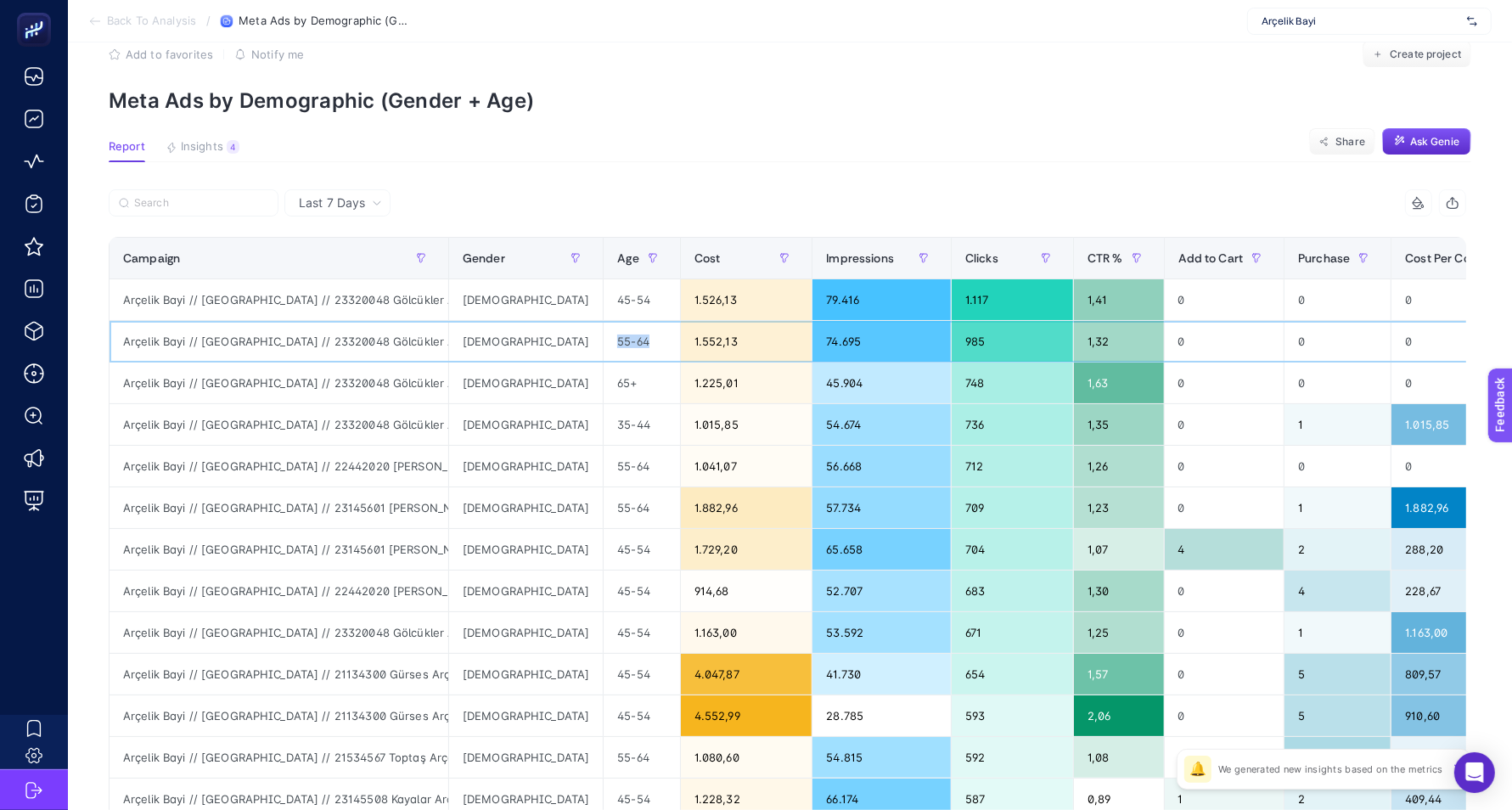
click at [604, 338] on div "55-64" at bounding box center [642, 340] width 75 height 40
copy div "55-64"
click at [604, 377] on div "65+" at bounding box center [642, 383] width 75 height 40
drag, startPoint x: 557, startPoint y: 377, endPoint x: 583, endPoint y: 377, distance: 26.0
click at [604, 377] on div "65+" at bounding box center [642, 383] width 75 height 40
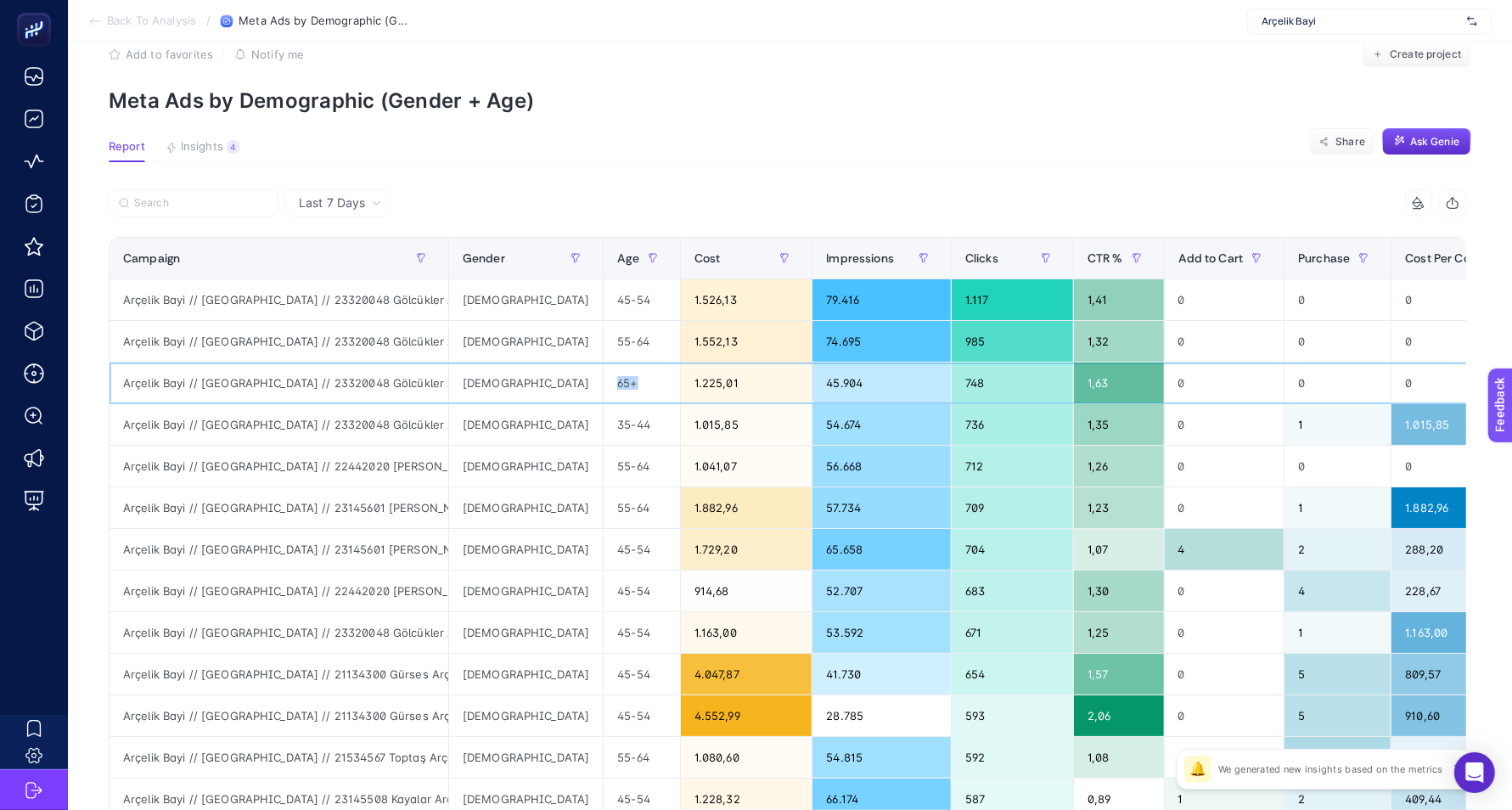
copy div "65+"
click at [604, 459] on div "55-64" at bounding box center [642, 465] width 75 height 40
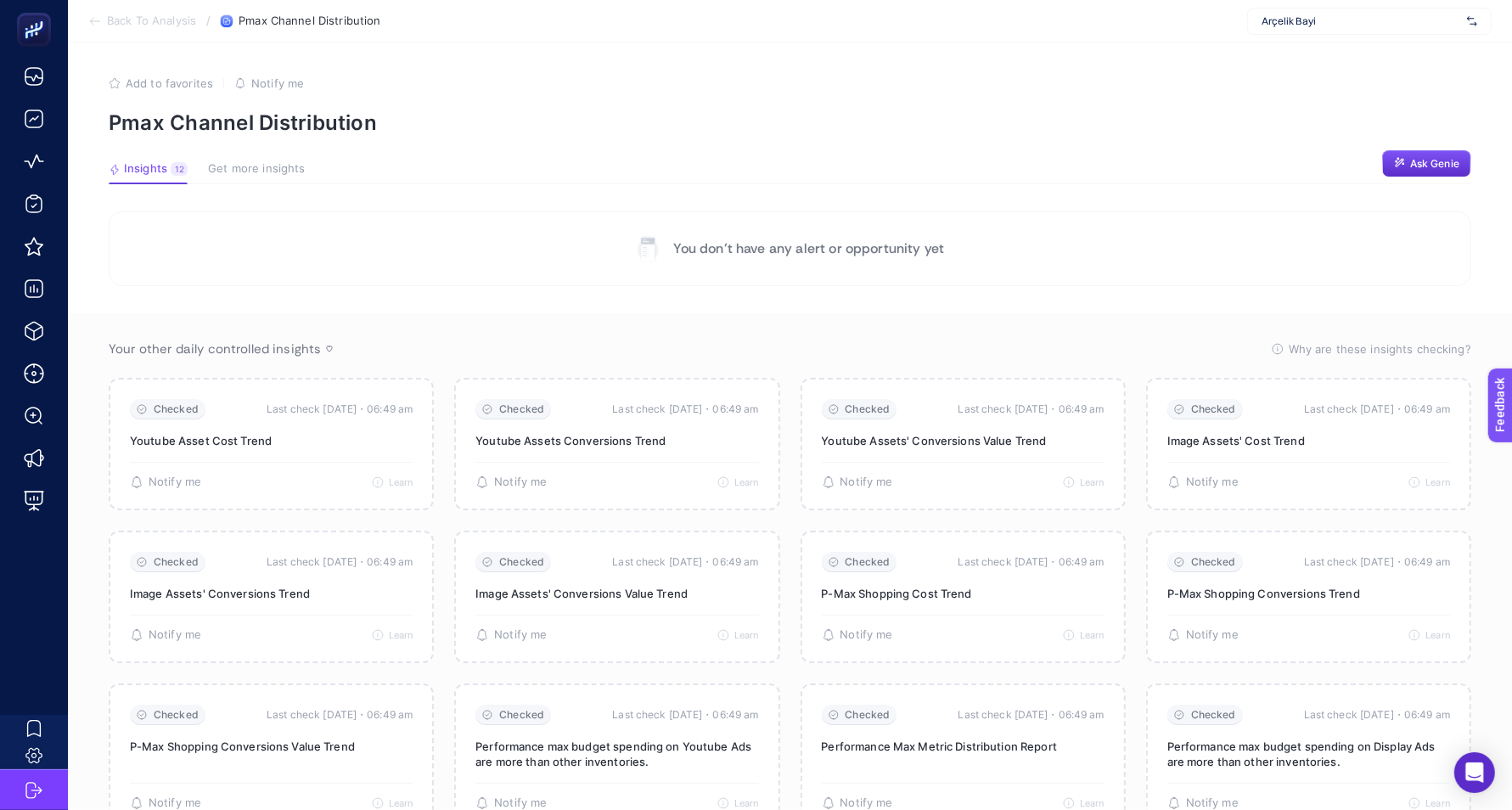
click at [1283, 25] on span "Arçelik Bayi" at bounding box center [1361, 21] width 199 height 13
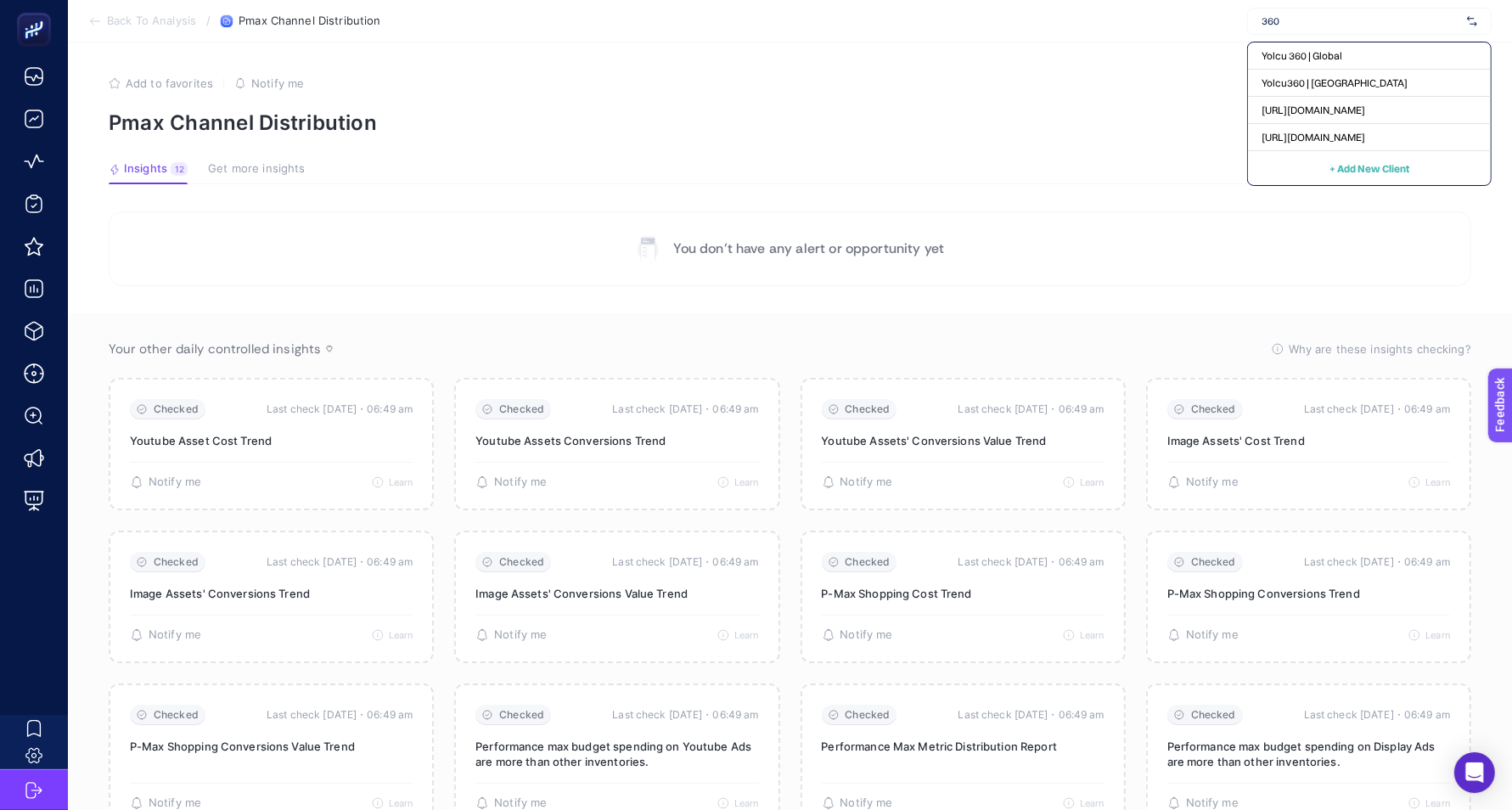
type input "360"
click at [1287, 138] on span "[URL][DOMAIN_NAME]" at bounding box center [1314, 137] width 104 height 13
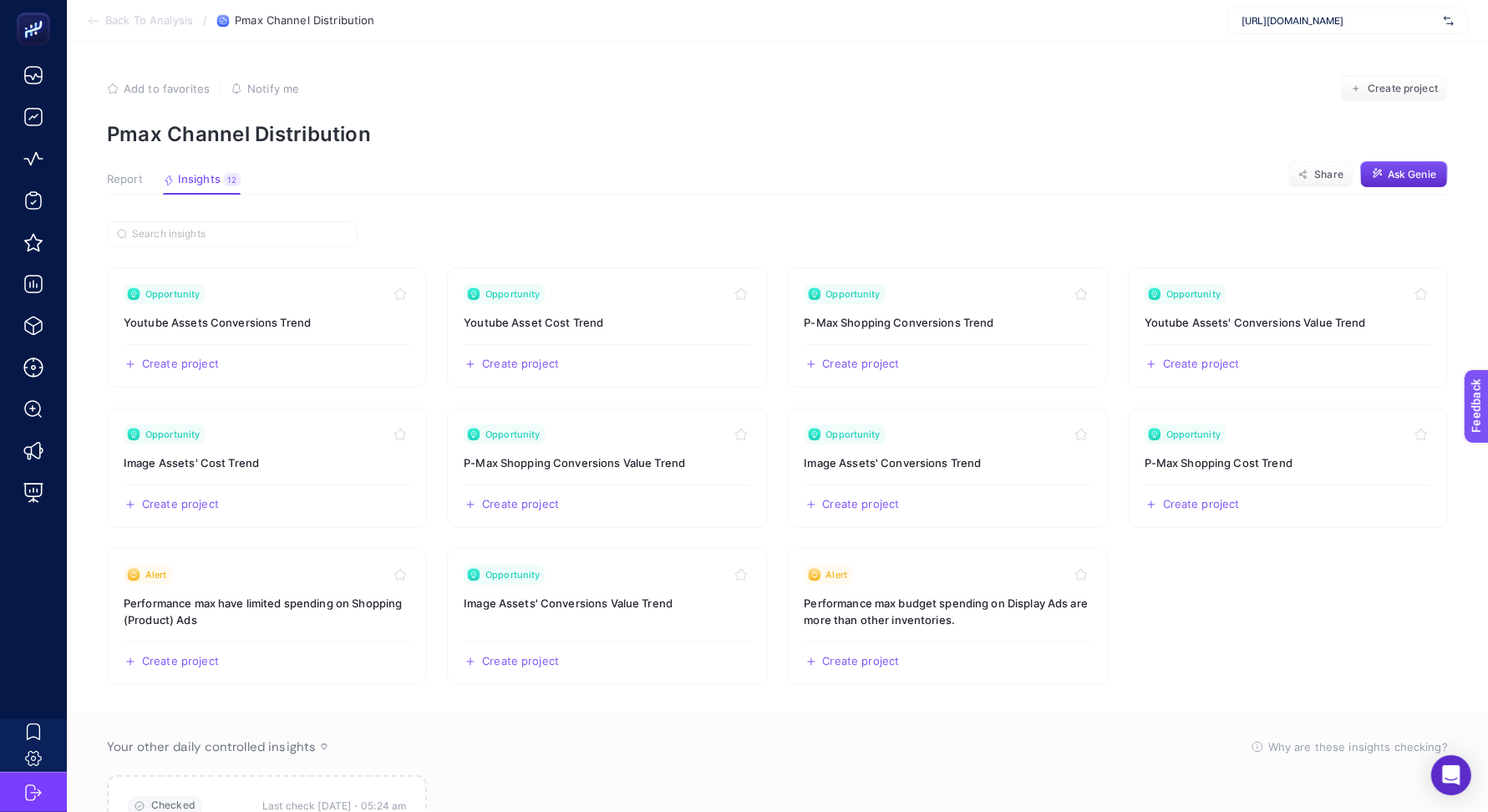
click at [131, 180] on span "Report" at bounding box center [124, 179] width 36 height 13
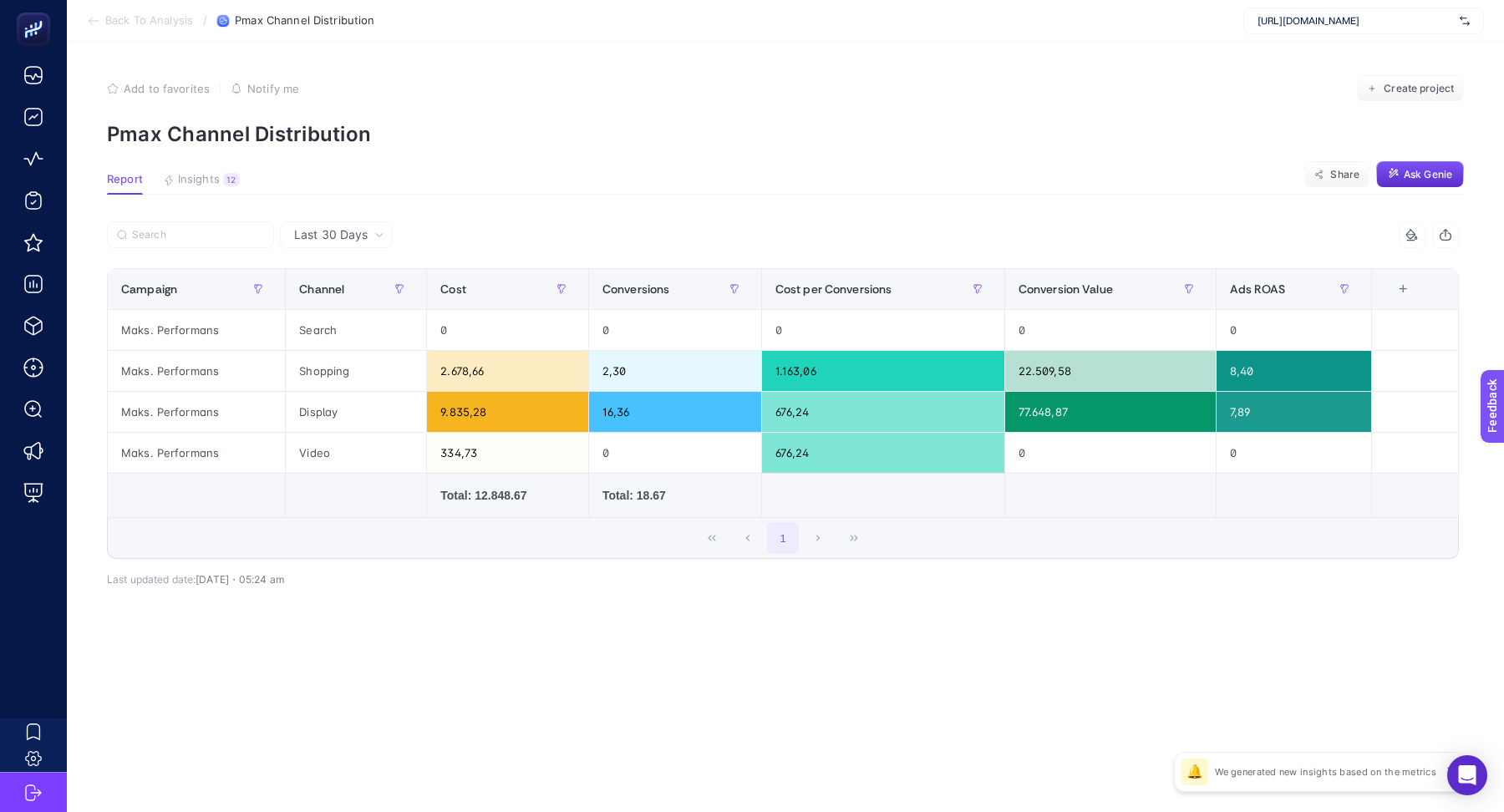
click at [362, 242] on span "Last 30 Days" at bounding box center [331, 235] width 73 height 17
click at [346, 298] on li "Last 7 Days" at bounding box center [336, 300] width 103 height 30
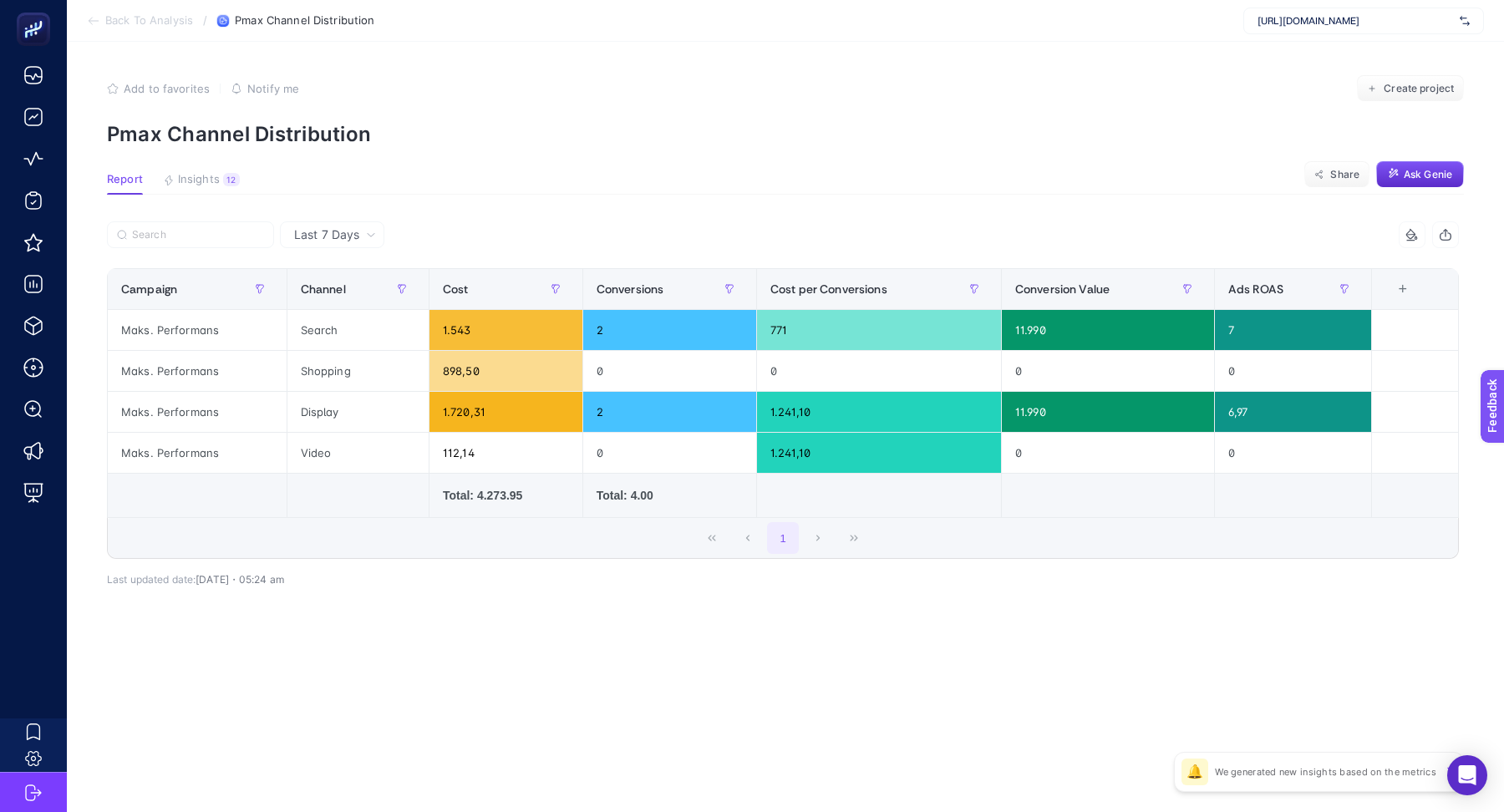
click at [321, 240] on span "Last 7 Days" at bounding box center [327, 235] width 65 height 17
click at [327, 264] on li "Last 30 Days" at bounding box center [332, 270] width 94 height 30
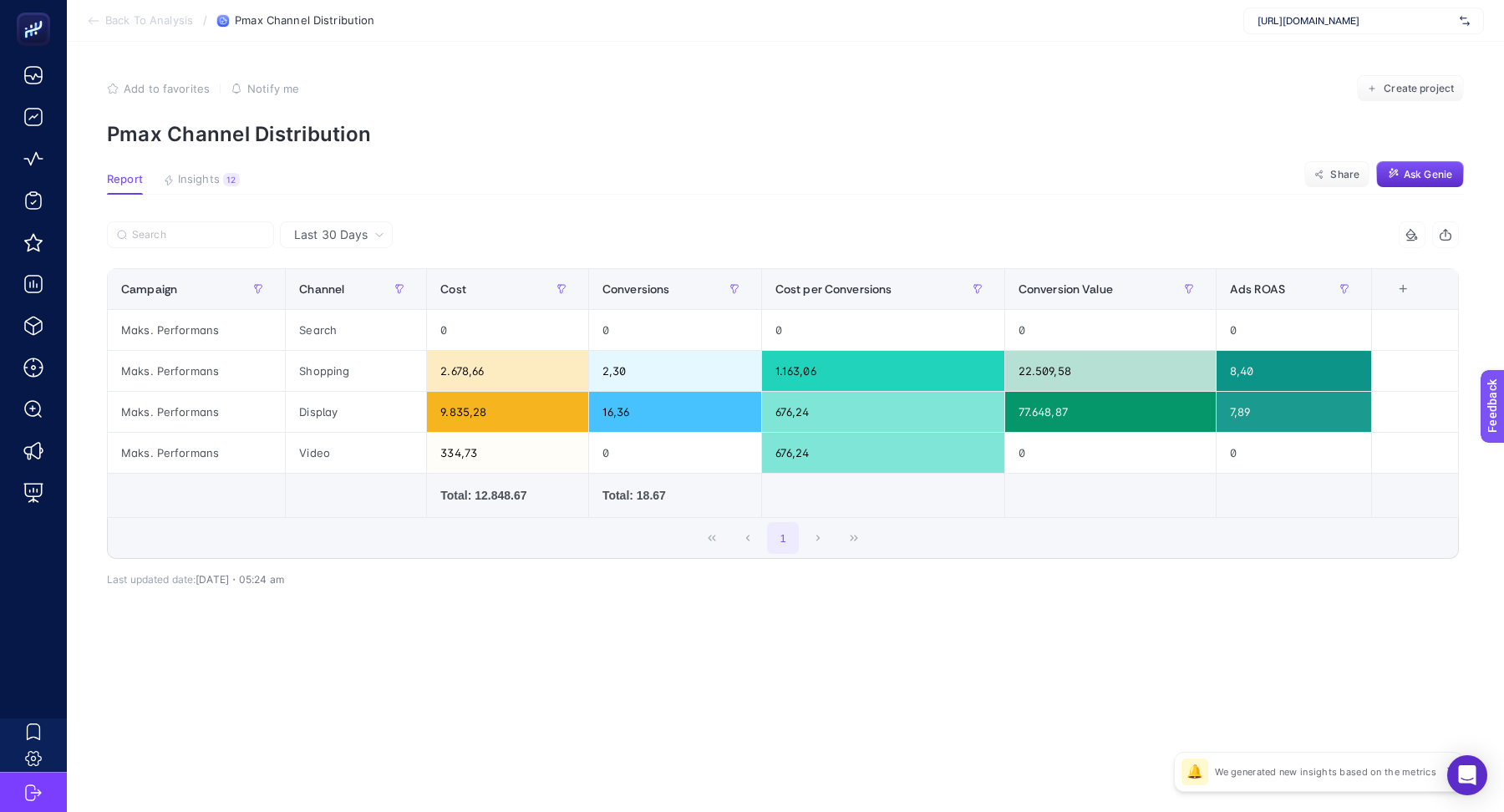
click at [451, 264] on div "5 items selected Campaign Channel Cost Conversions Cost per Conversions Convers…" at bounding box center [782, 390] width 1352 height 338
click at [336, 242] on span "Last 30 Days" at bounding box center [331, 235] width 73 height 17
click at [335, 304] on li "Last 7 Days" at bounding box center [336, 300] width 103 height 30
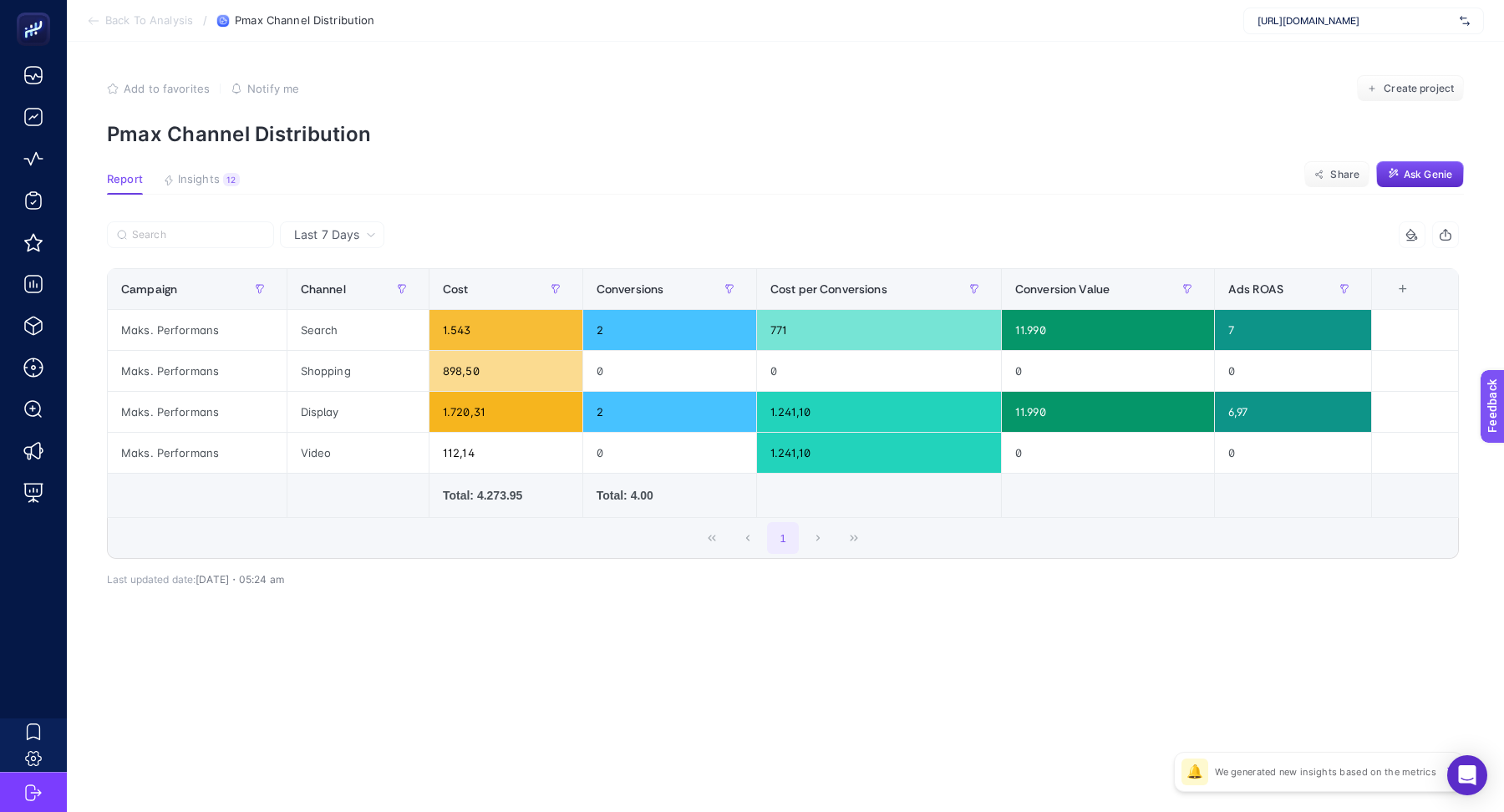
click at [348, 243] on div "Last 7 Days" at bounding box center [332, 235] width 104 height 26
click at [510, 184] on section "Report Insights 12 We generated new insights based on the metrics Share Ask Gen…" at bounding box center [785, 183] width 1358 height 22
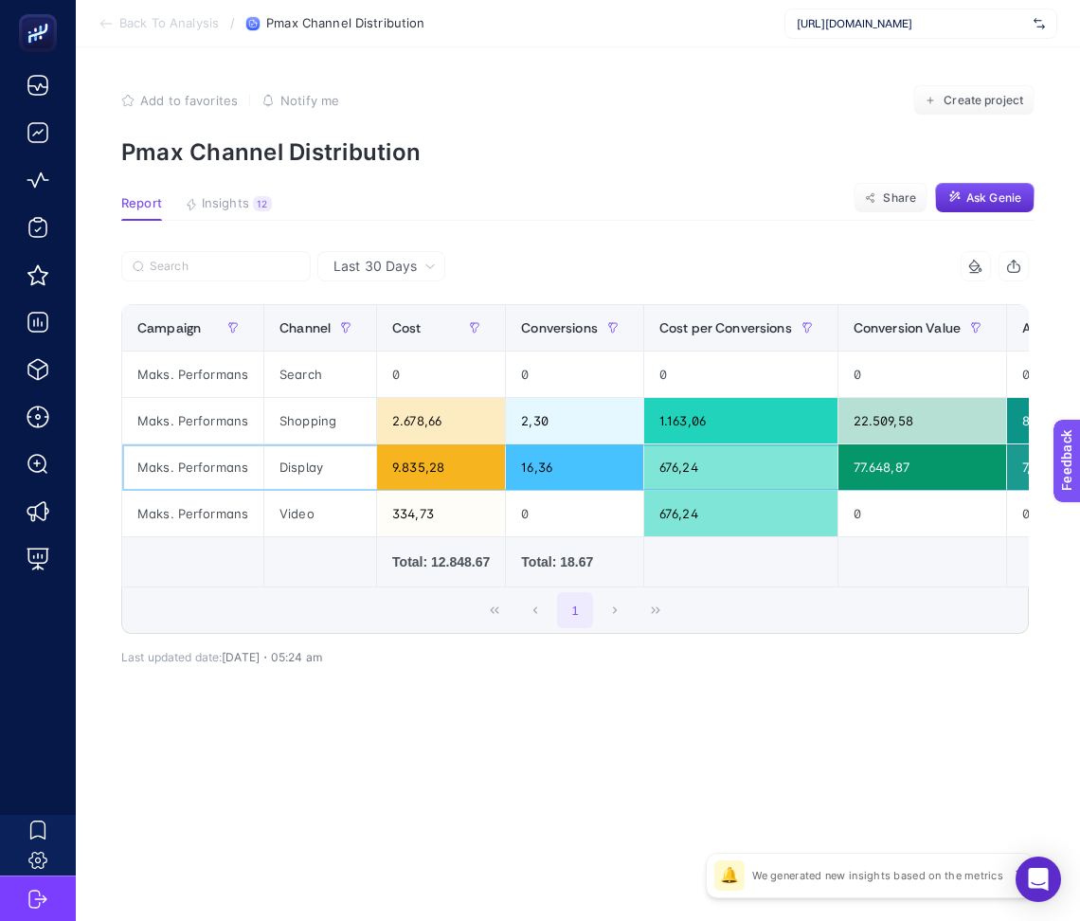
click at [404, 468] on div "9.835,28" at bounding box center [441, 466] width 128 height 45
